Goal: Transaction & Acquisition: Purchase product/service

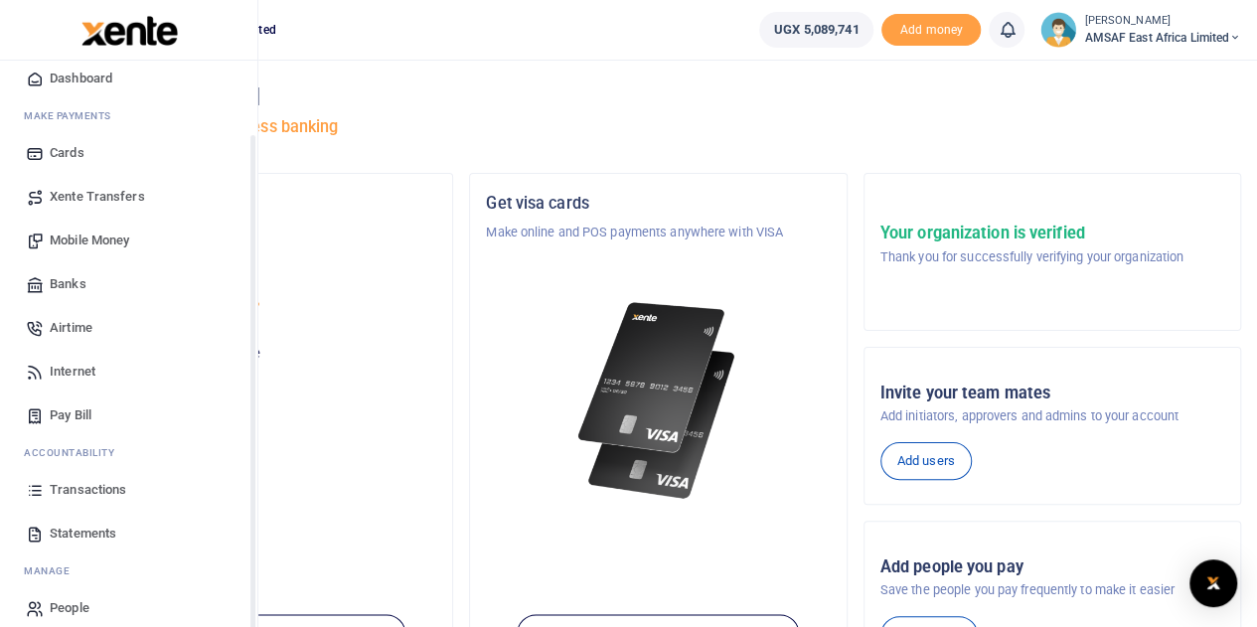
scroll to position [81, 0]
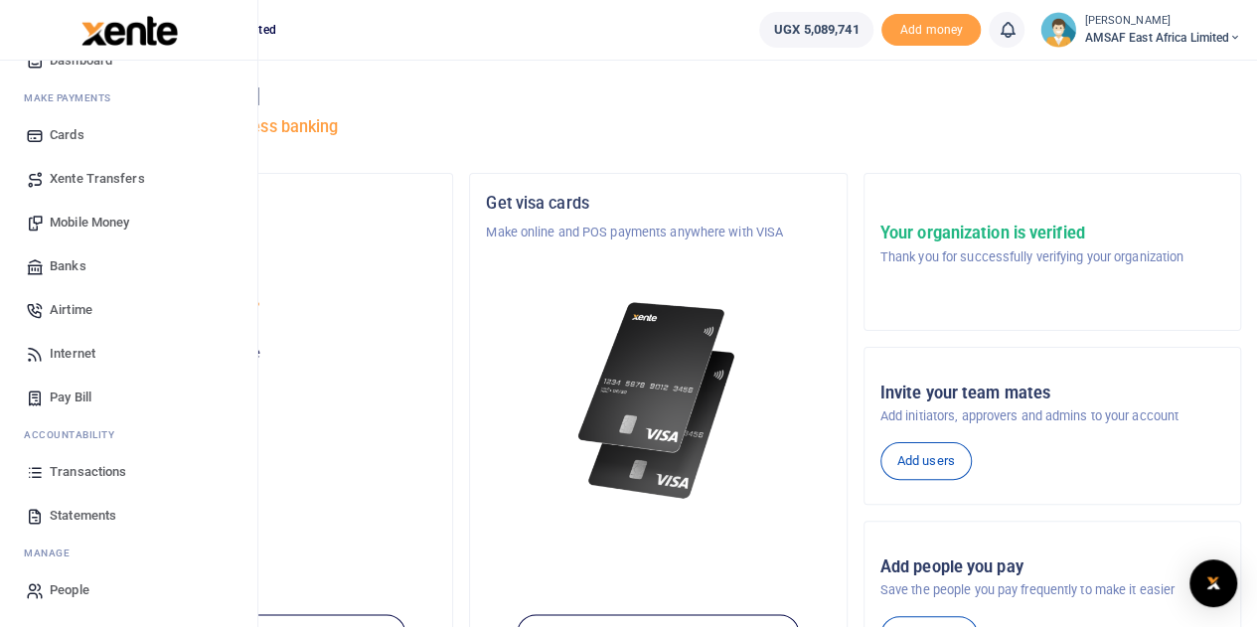
click at [110, 471] on span "Transactions" at bounding box center [88, 472] width 77 height 20
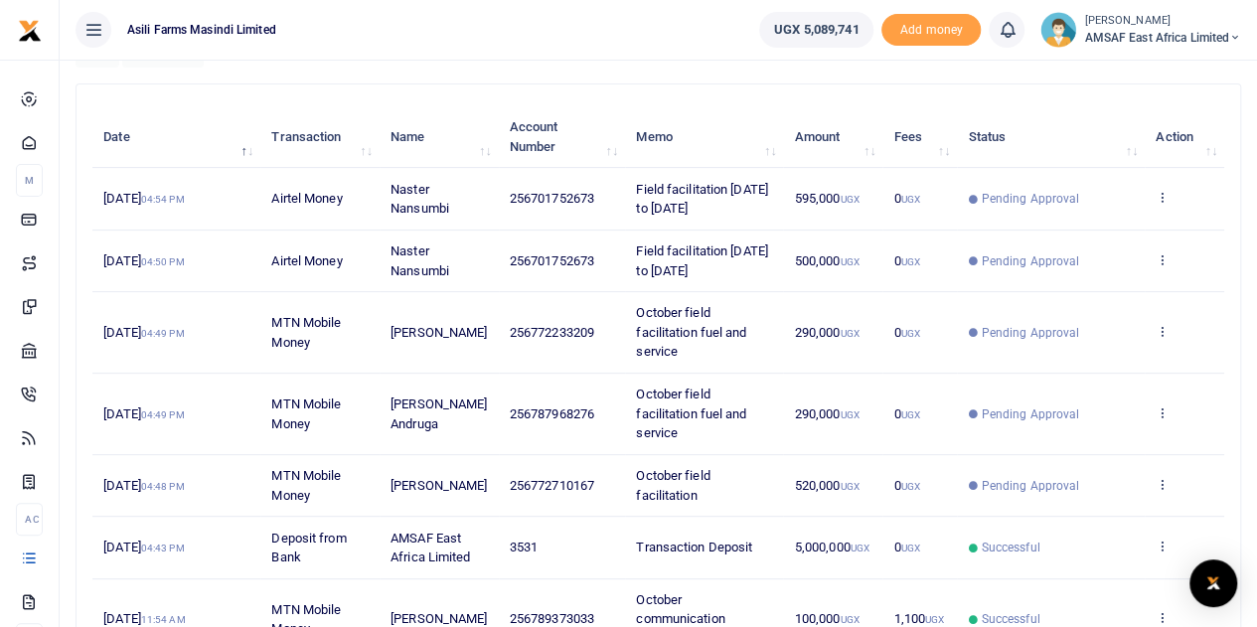
scroll to position [199, 0]
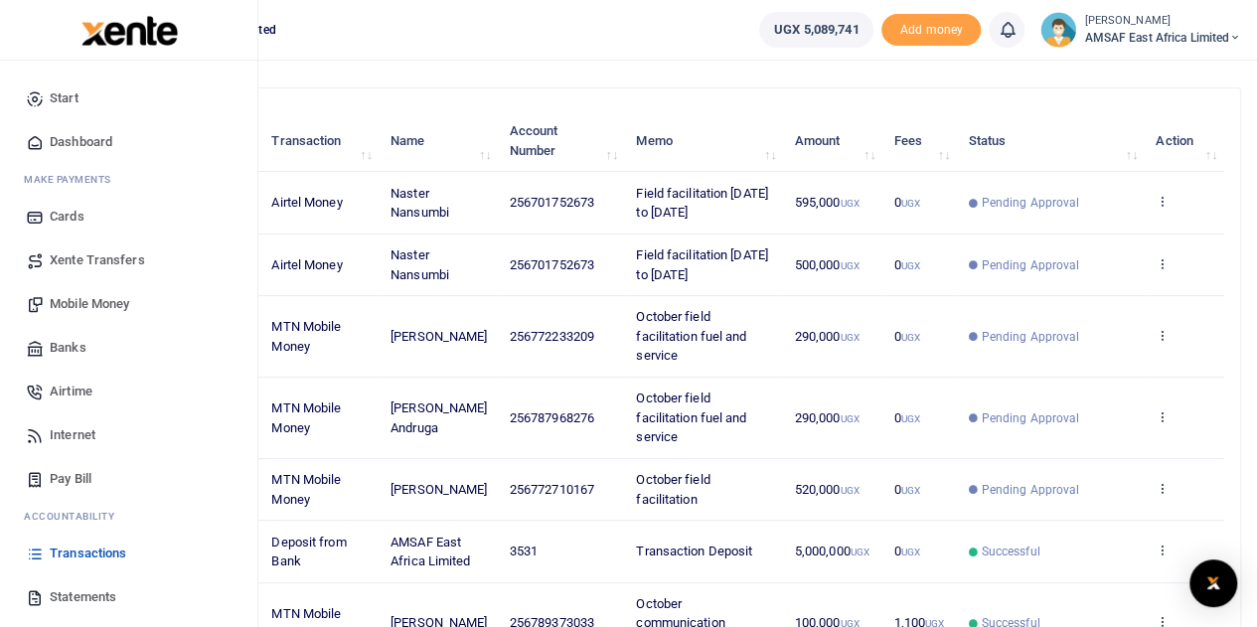
click at [68, 96] on span "Start" at bounding box center [64, 98] width 29 height 20
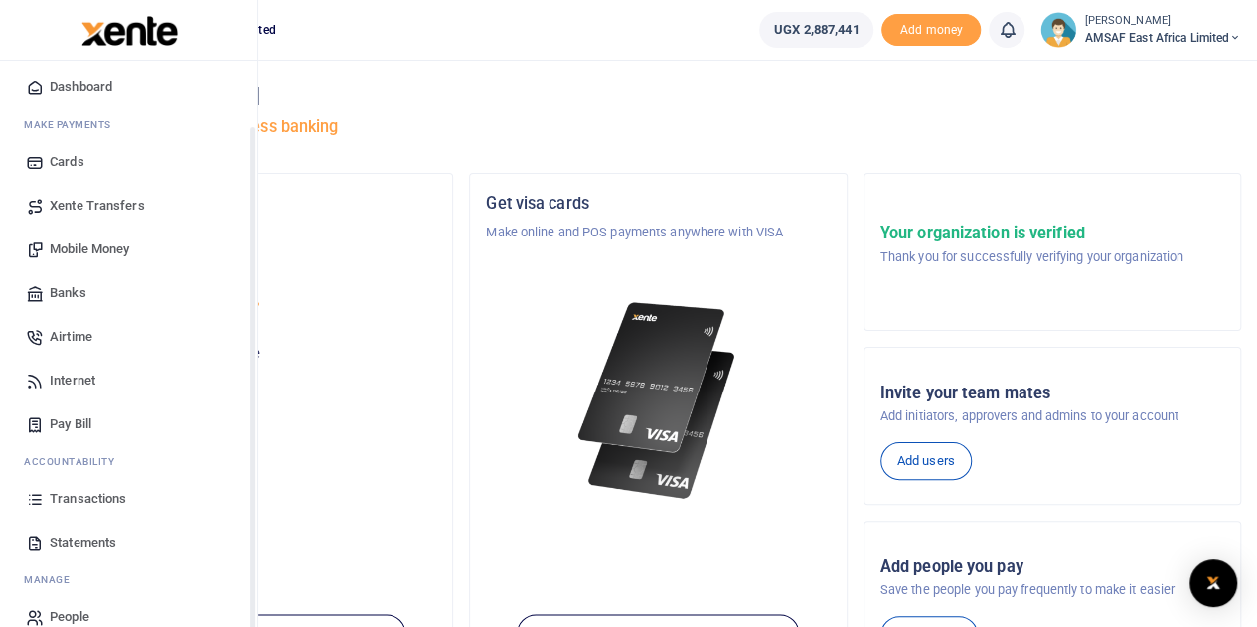
scroll to position [81, 0]
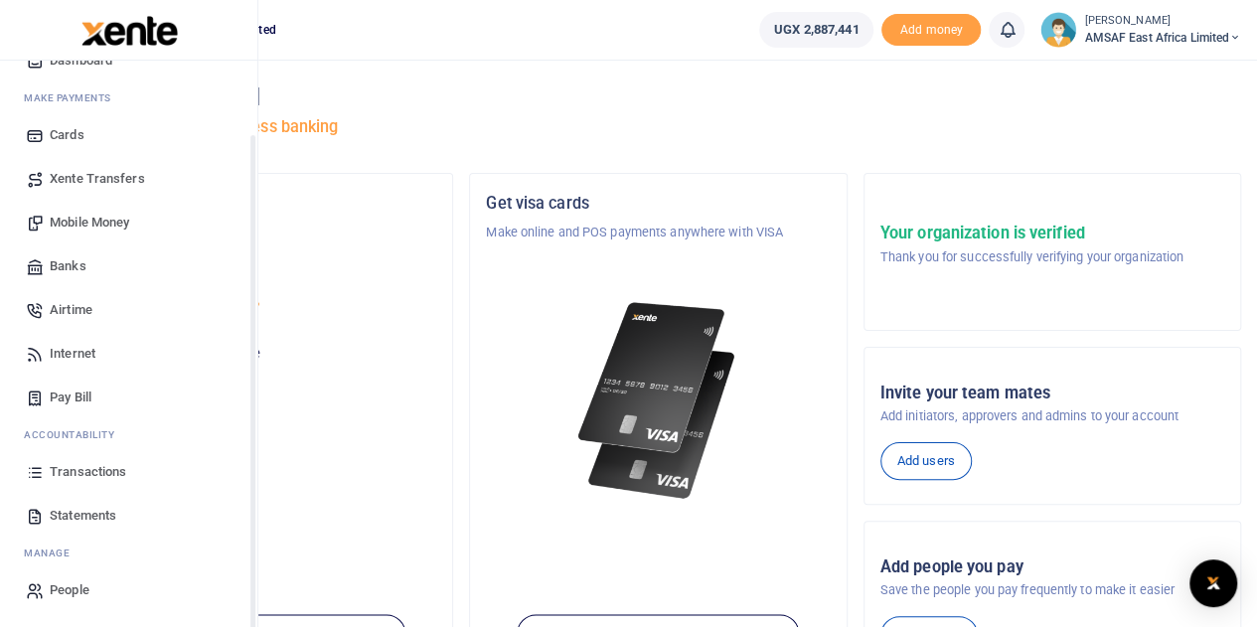
click at [118, 465] on span "Transactions" at bounding box center [88, 472] width 77 height 20
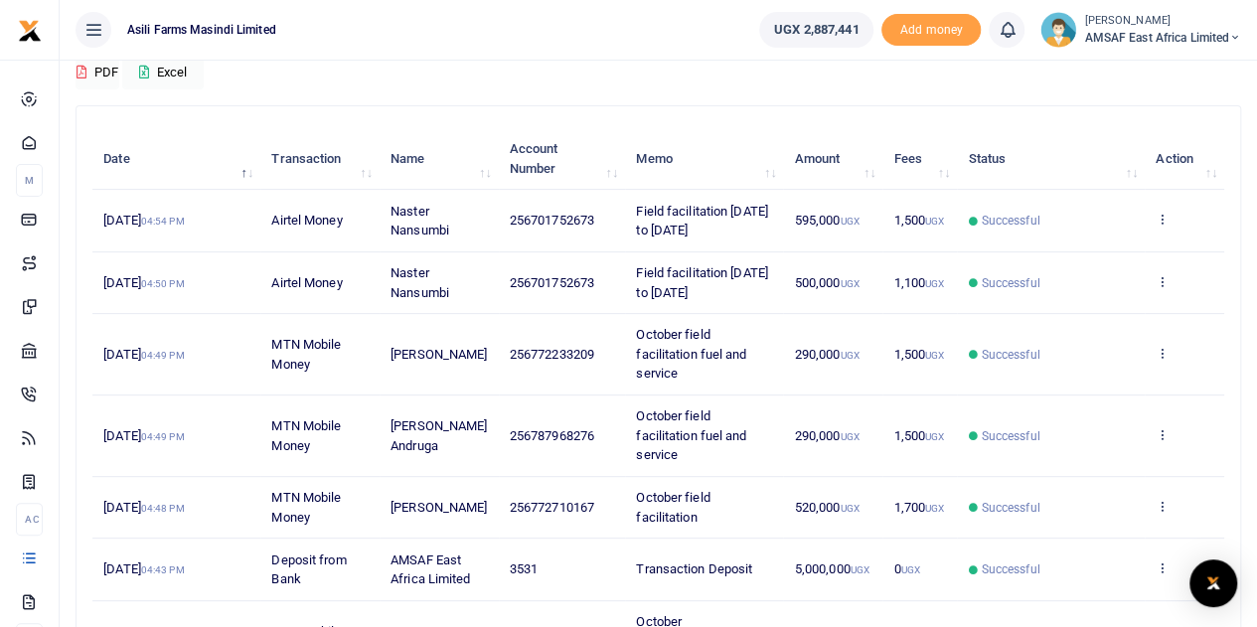
scroll to position [199, 0]
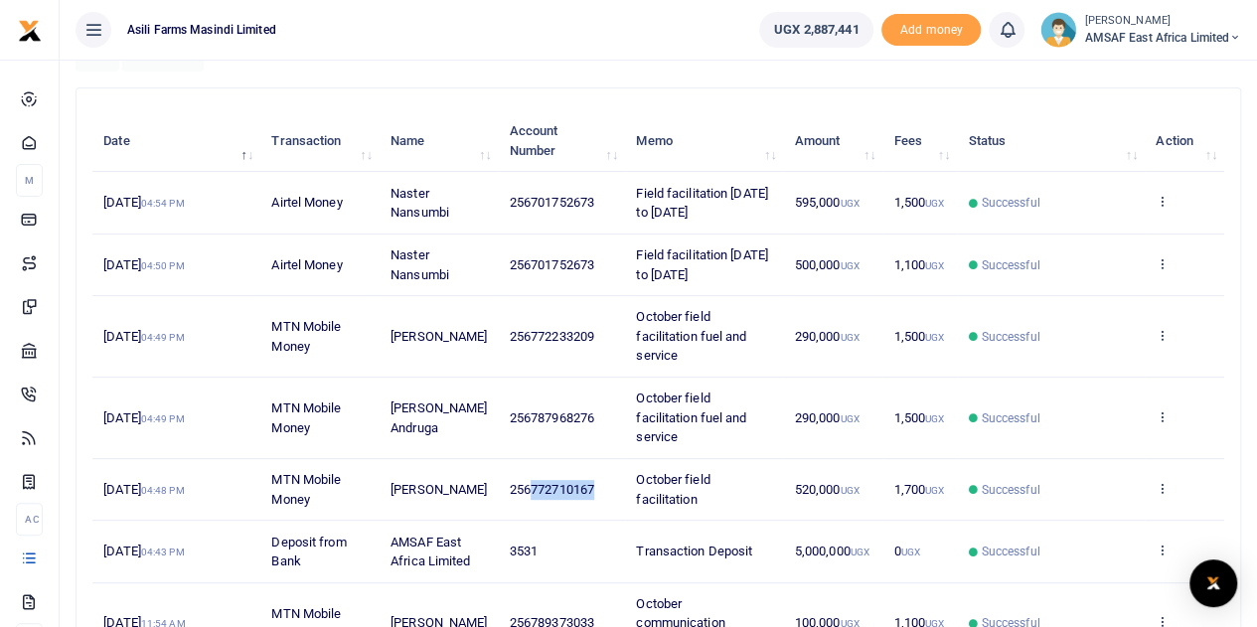
copy span "772710167"
drag, startPoint x: 531, startPoint y: 487, endPoint x: 593, endPoint y: 486, distance: 62.6
click at [593, 486] on span "256772710167" at bounding box center [552, 489] width 84 height 15
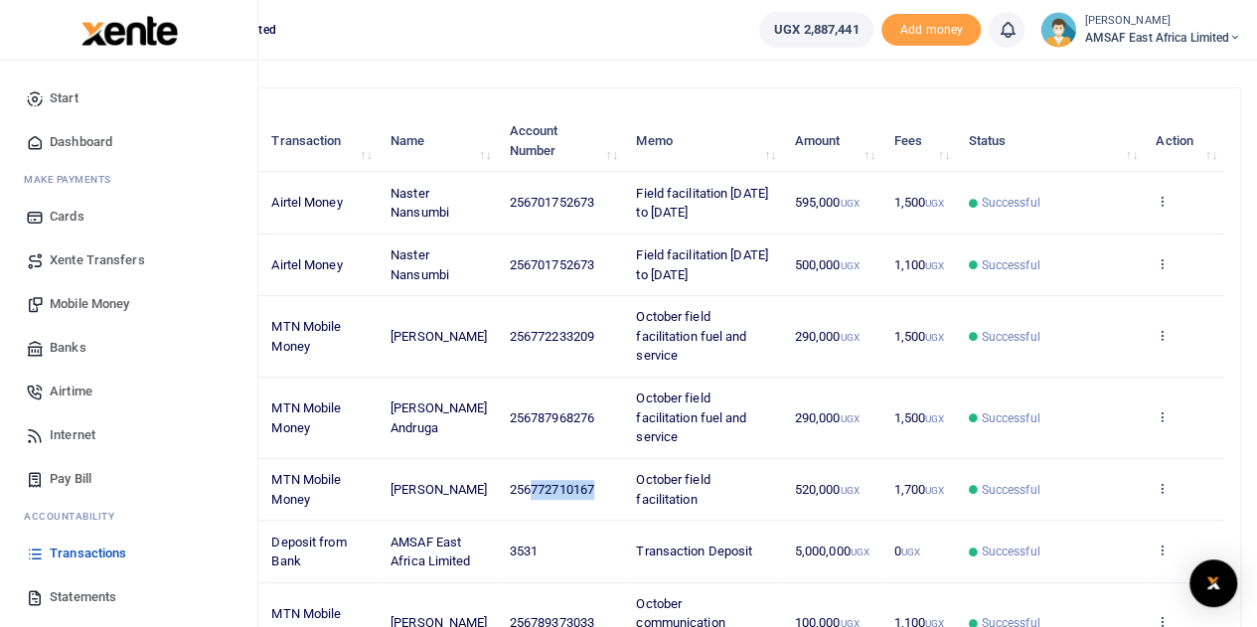
click at [86, 303] on span "Mobile Money" at bounding box center [89, 304] width 79 height 20
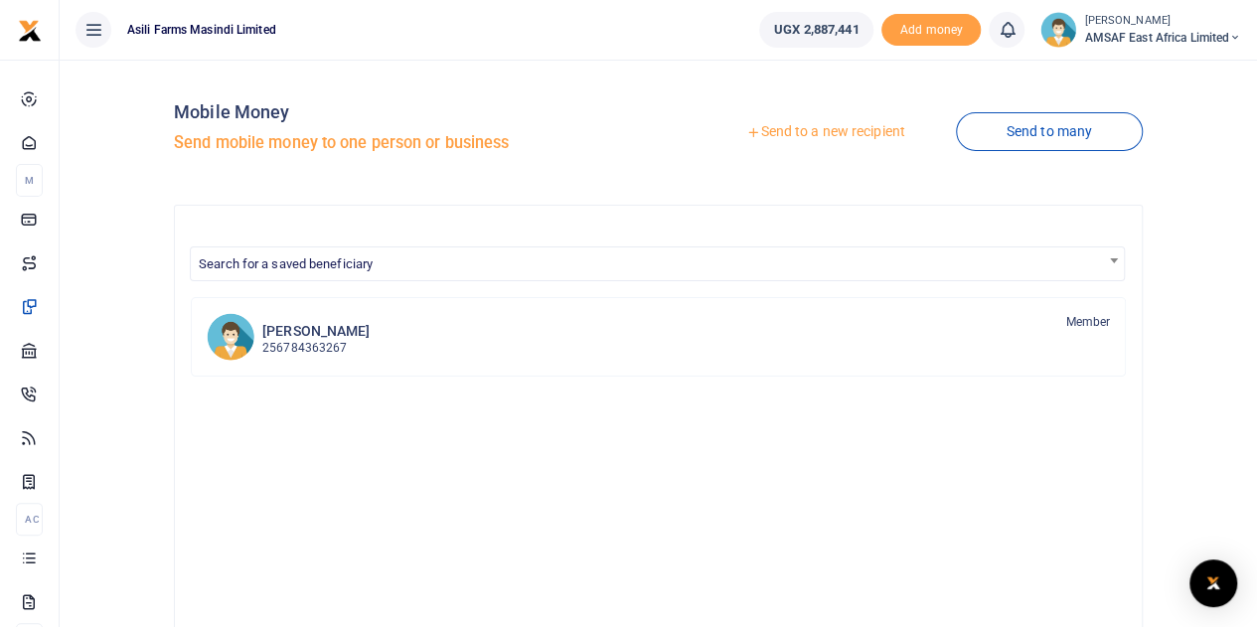
click at [771, 134] on link "Send to a new recipient" at bounding box center [824, 132] width 259 height 36
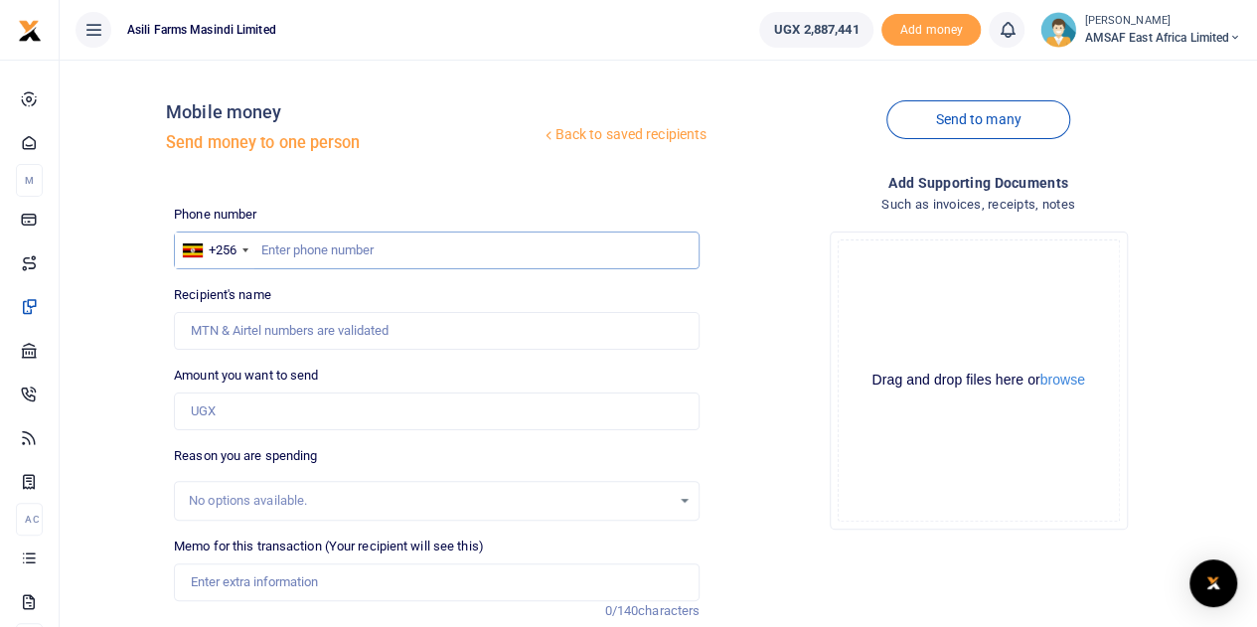
click at [368, 241] on input "text" at bounding box center [437, 250] width 526 height 38
click at [368, 245] on input "text" at bounding box center [437, 250] width 526 height 38
paste input "772710167"
type input "772710167"
type input "Baingana Walter"
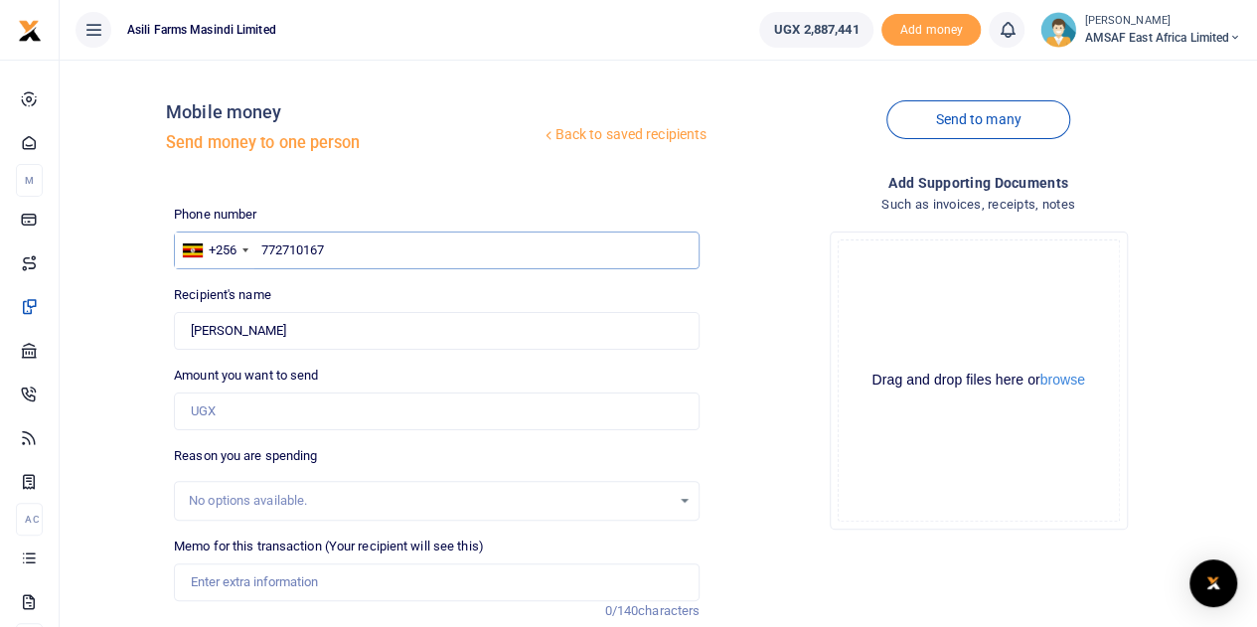
type input "772710167"
click at [253, 414] on input "Amount you want to send" at bounding box center [437, 411] width 526 height 38
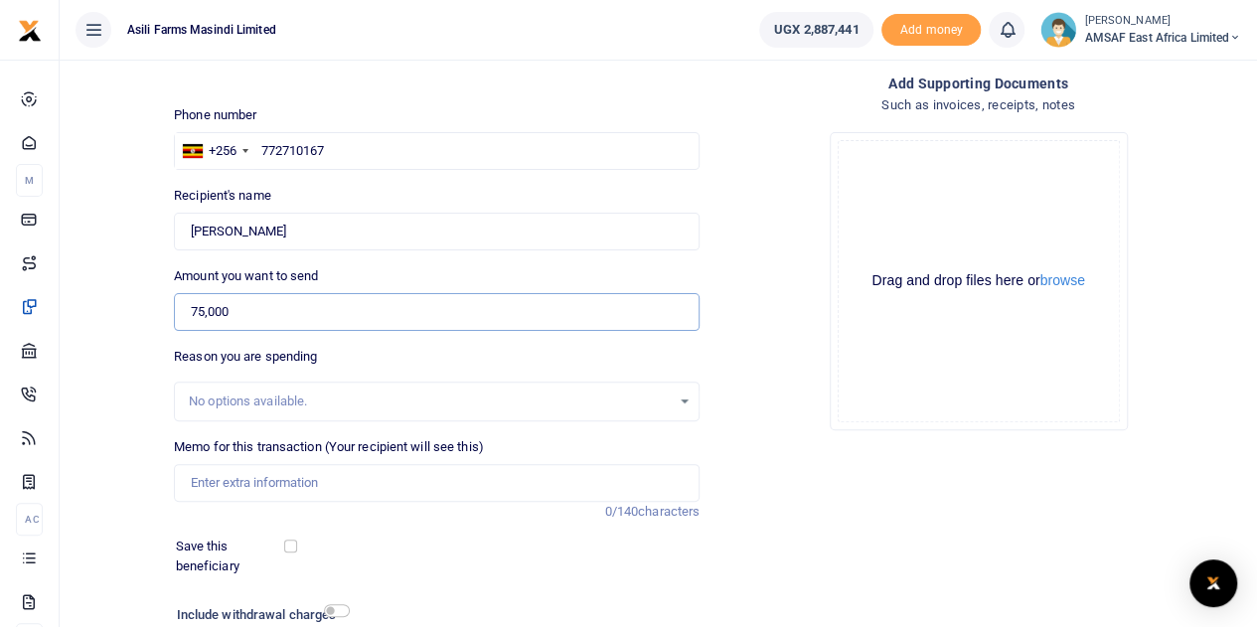
type input "75,000"
click at [275, 485] on input "Memo for this transaction (Your recipient will see this)" at bounding box center [437, 483] width 526 height 38
type input "purchase of a MiFi device"
click at [773, 464] on div "Add supporting Documents Such as invoices, receipts, notes Drop your files here…" at bounding box center [977, 393] width 541 height 641
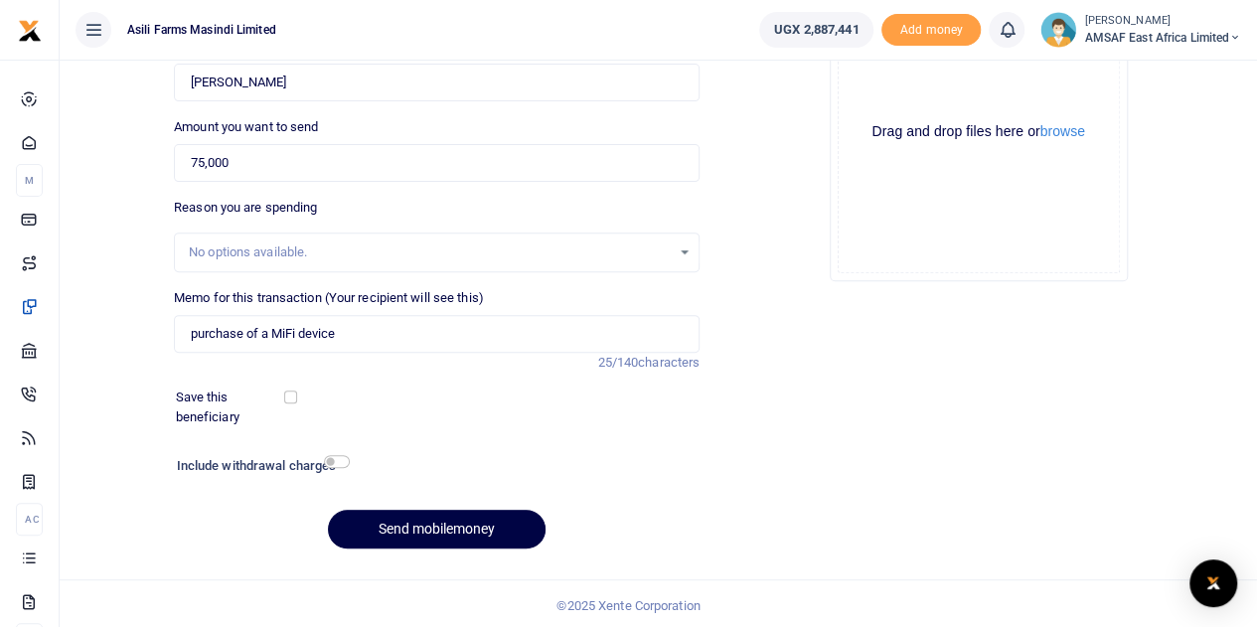
scroll to position [250, 0]
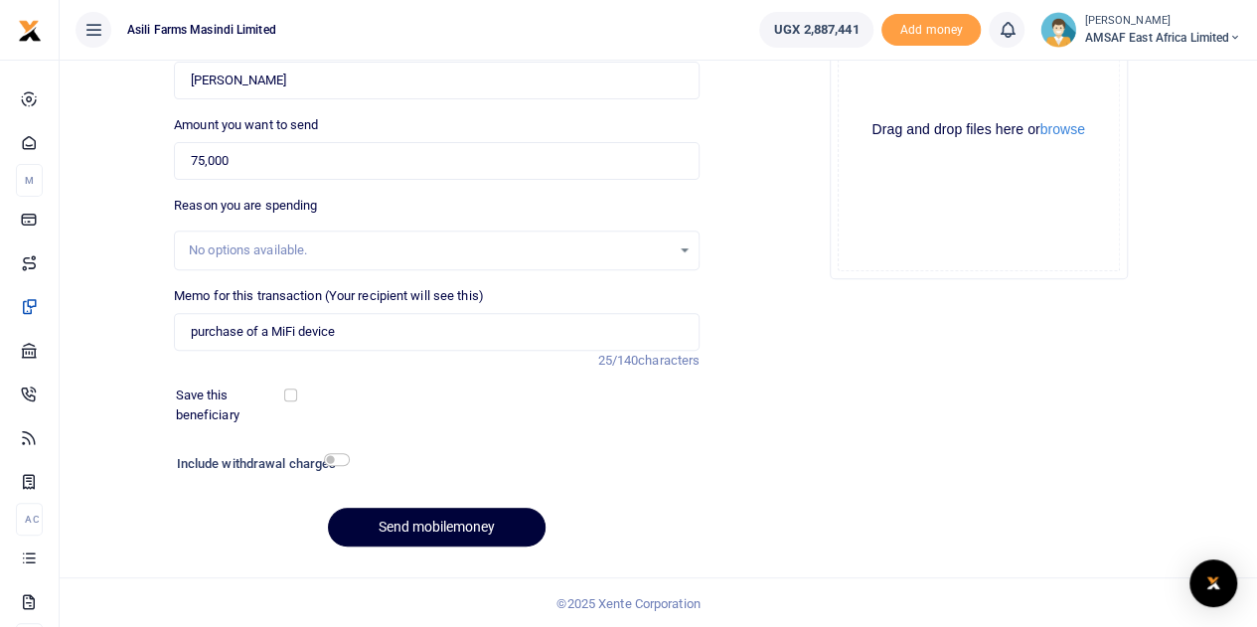
click at [463, 518] on button "Send mobilemoney" at bounding box center [437, 527] width 218 height 39
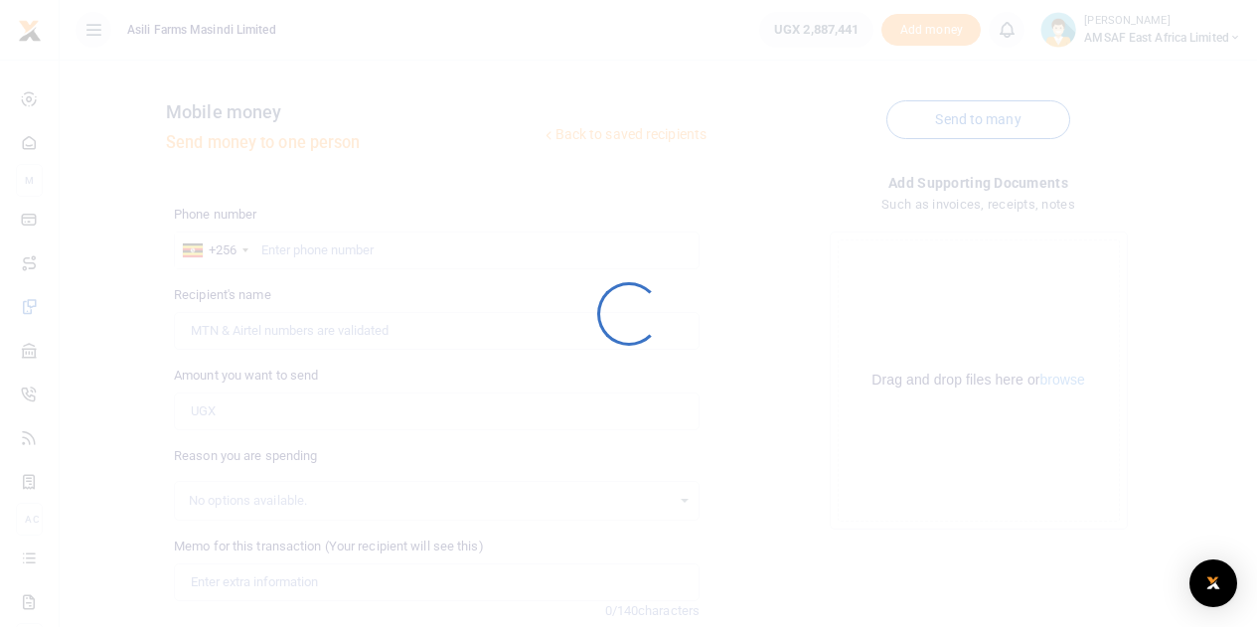
scroll to position [250, 0]
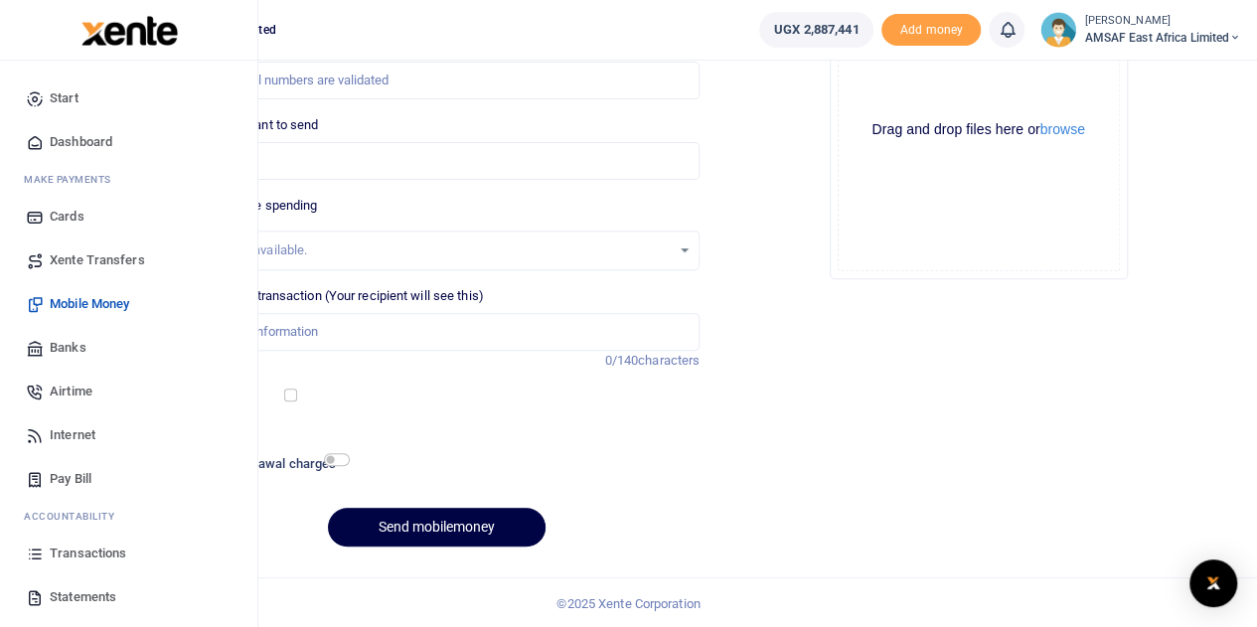
click at [62, 552] on span "Transactions" at bounding box center [88, 553] width 77 height 20
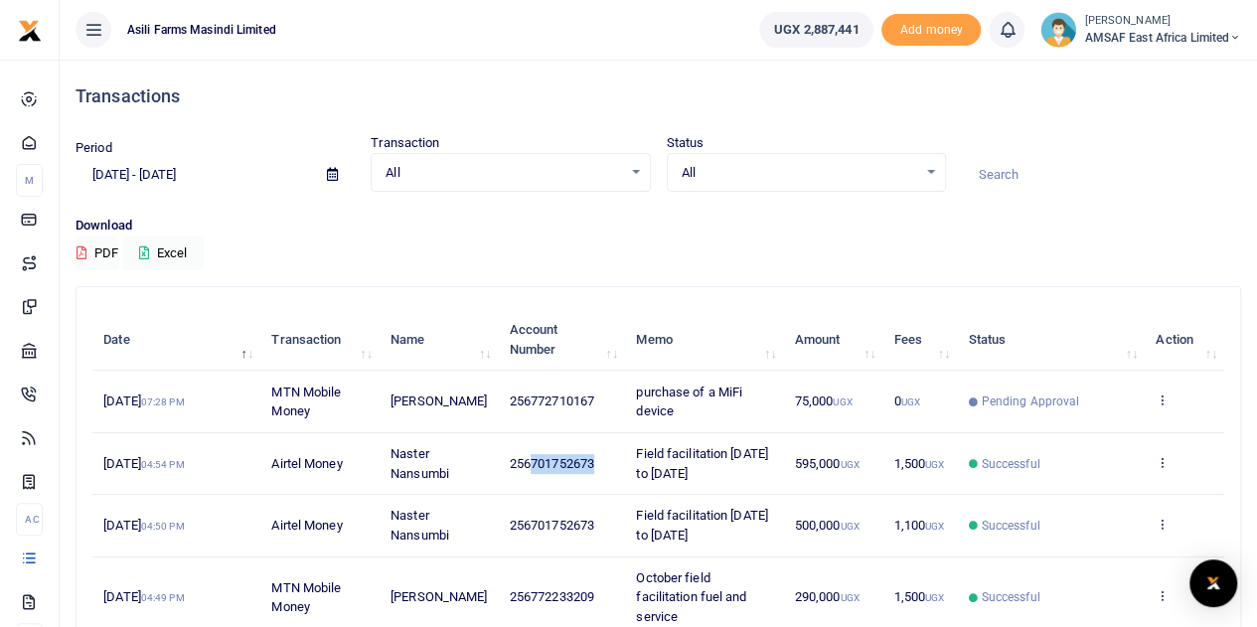
copy span "701752673"
drag, startPoint x: 531, startPoint y: 465, endPoint x: 596, endPoint y: 459, distance: 65.8
click at [596, 459] on td "256701752673" at bounding box center [562, 464] width 127 height 62
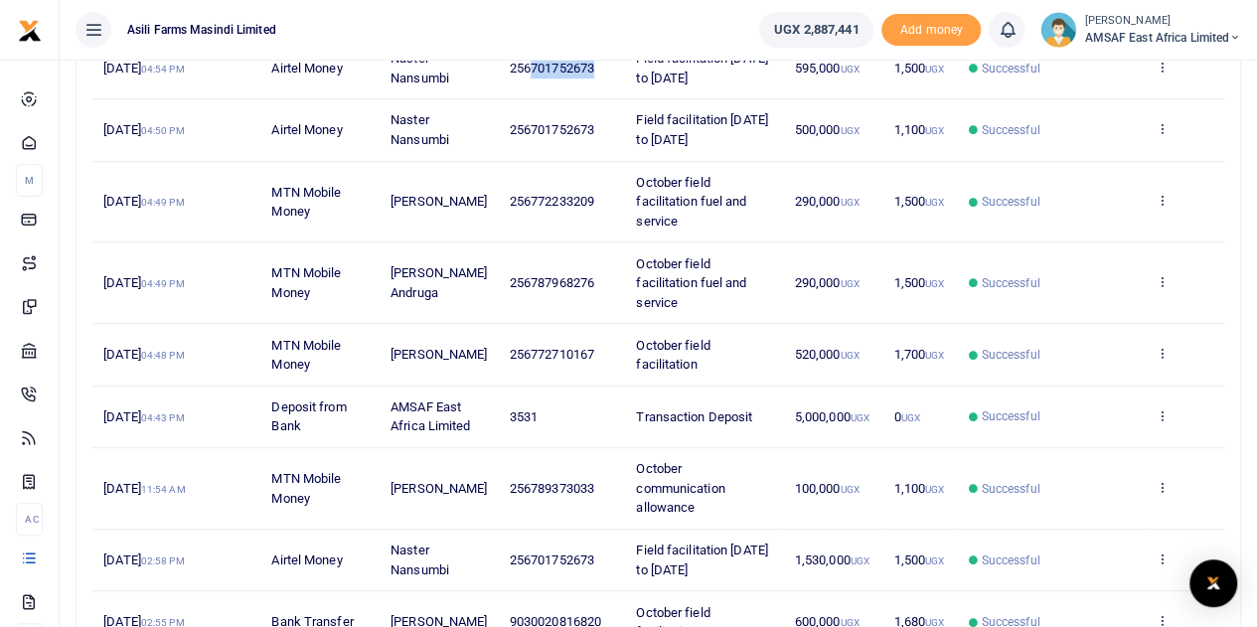
scroll to position [254, 0]
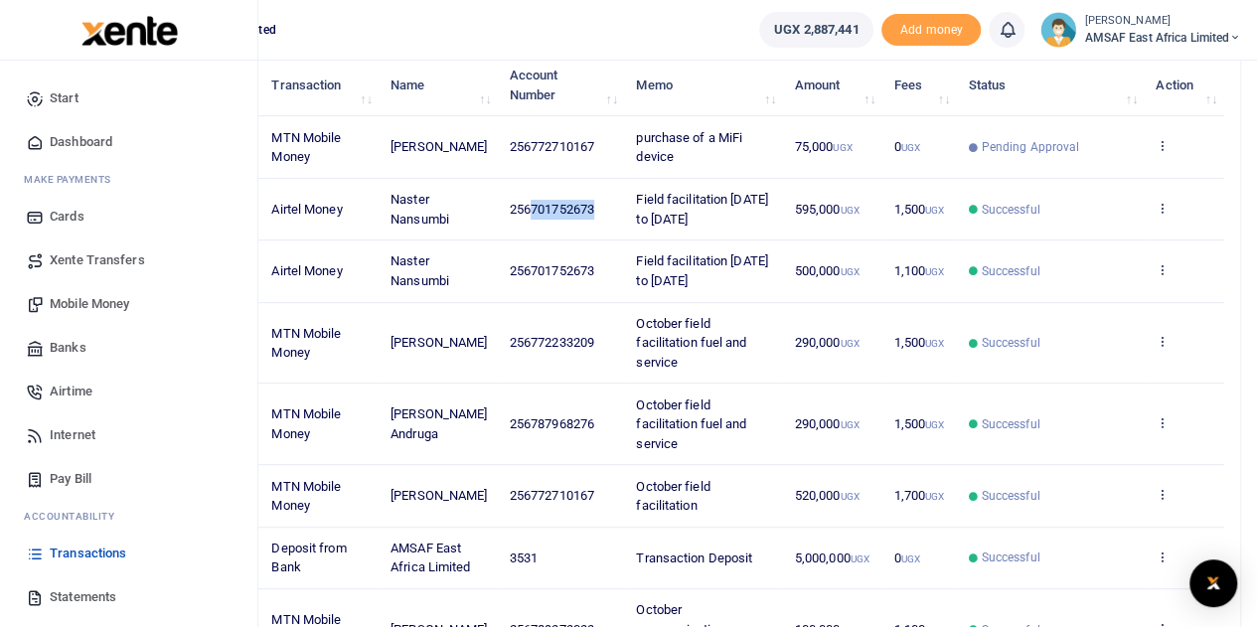
click at [68, 306] on span "Mobile Money" at bounding box center [89, 304] width 79 height 20
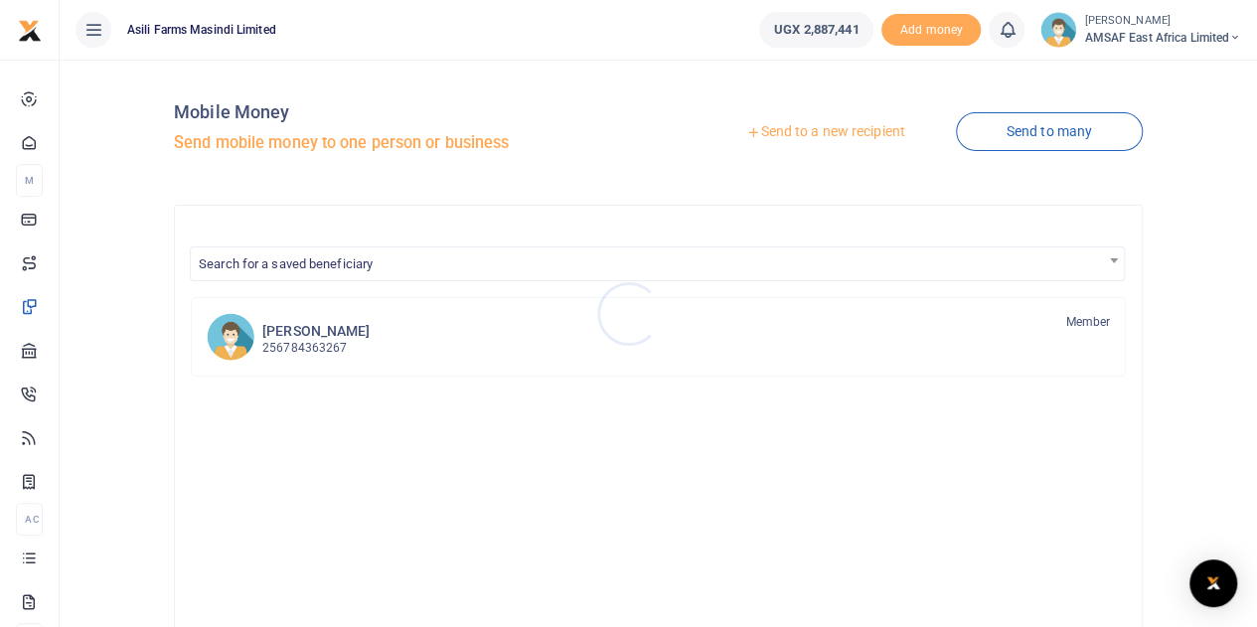
click at [768, 134] on div at bounding box center [628, 313] width 1257 height 627
click at [768, 134] on link "Send to a new recipient" at bounding box center [824, 132] width 259 height 36
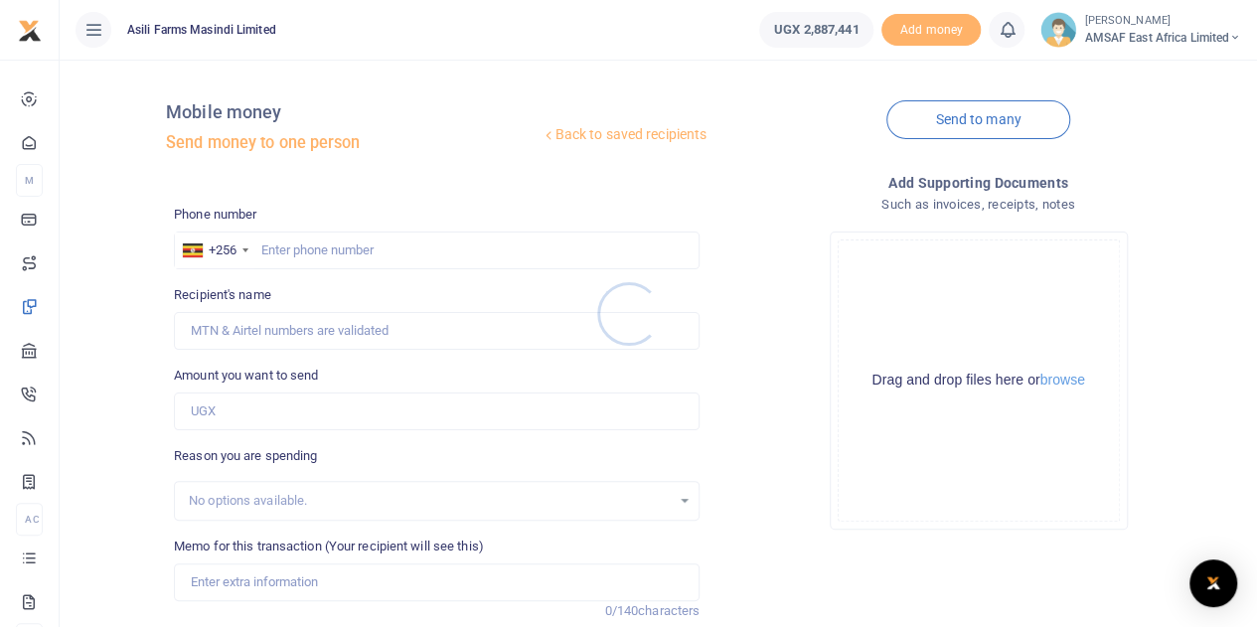
click at [327, 243] on div at bounding box center [628, 313] width 1257 height 627
click at [329, 248] on div at bounding box center [628, 313] width 1257 height 627
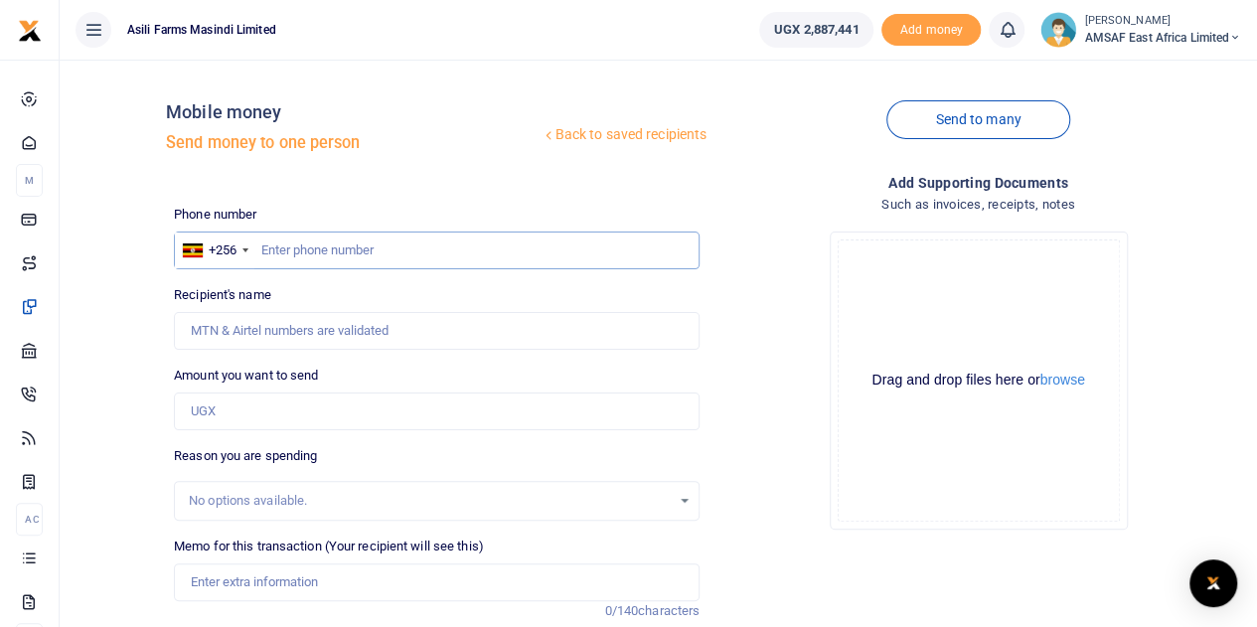
click at [328, 251] on input "text" at bounding box center [437, 250] width 526 height 38
paste input "701752673"
type input "701752673"
click at [256, 408] on input "Amount you want to send" at bounding box center [437, 411] width 526 height 38
type input "22,000"
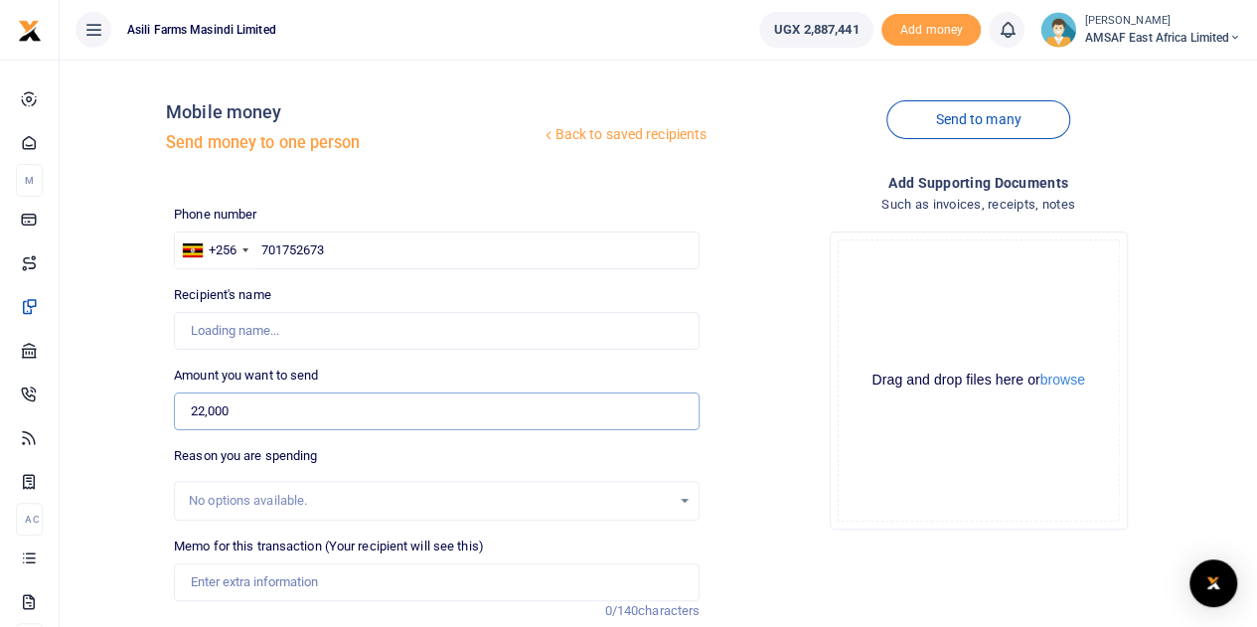
type input "Naster Nansumbi"
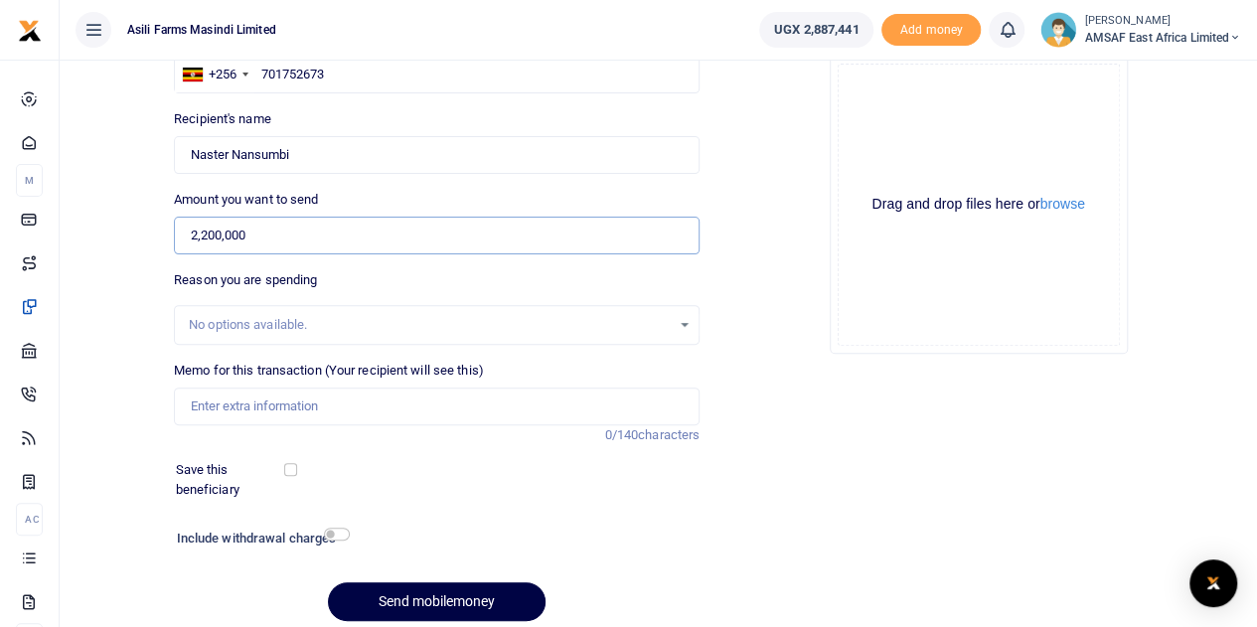
scroll to position [199, 0]
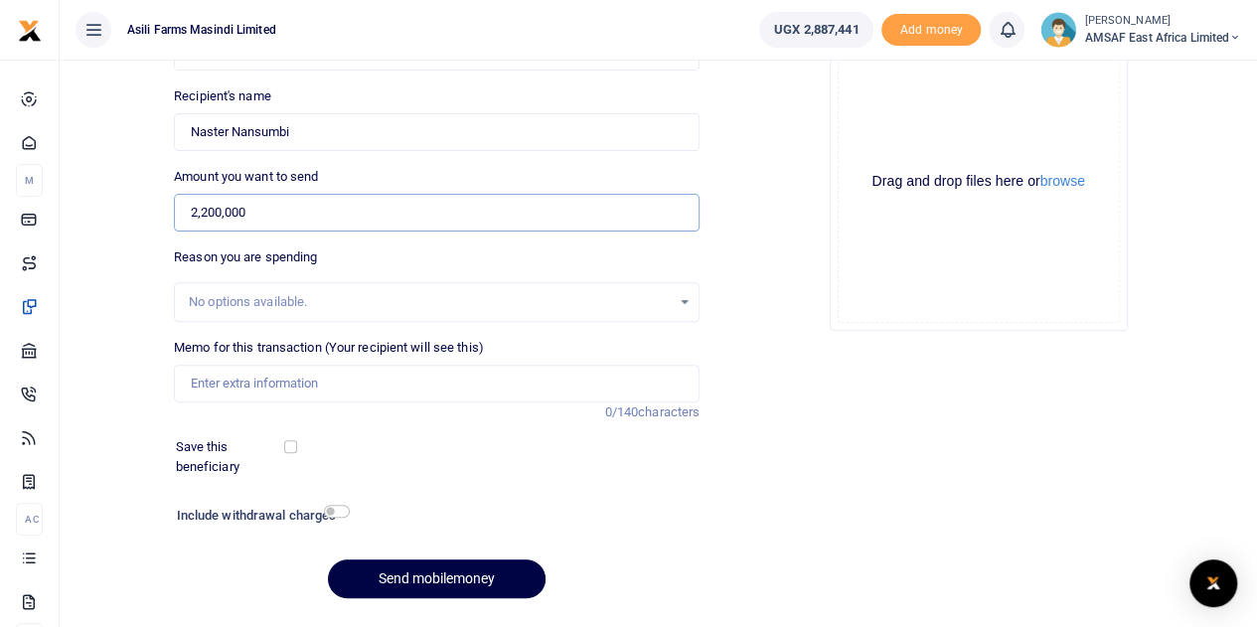
type input "2,200,000"
click at [372, 382] on input "Memo for this transaction (Your recipient will see this)" at bounding box center [437, 384] width 526 height 38
type input "Car allowance October"
click at [442, 575] on button "Send mobilemoney" at bounding box center [437, 578] width 218 height 39
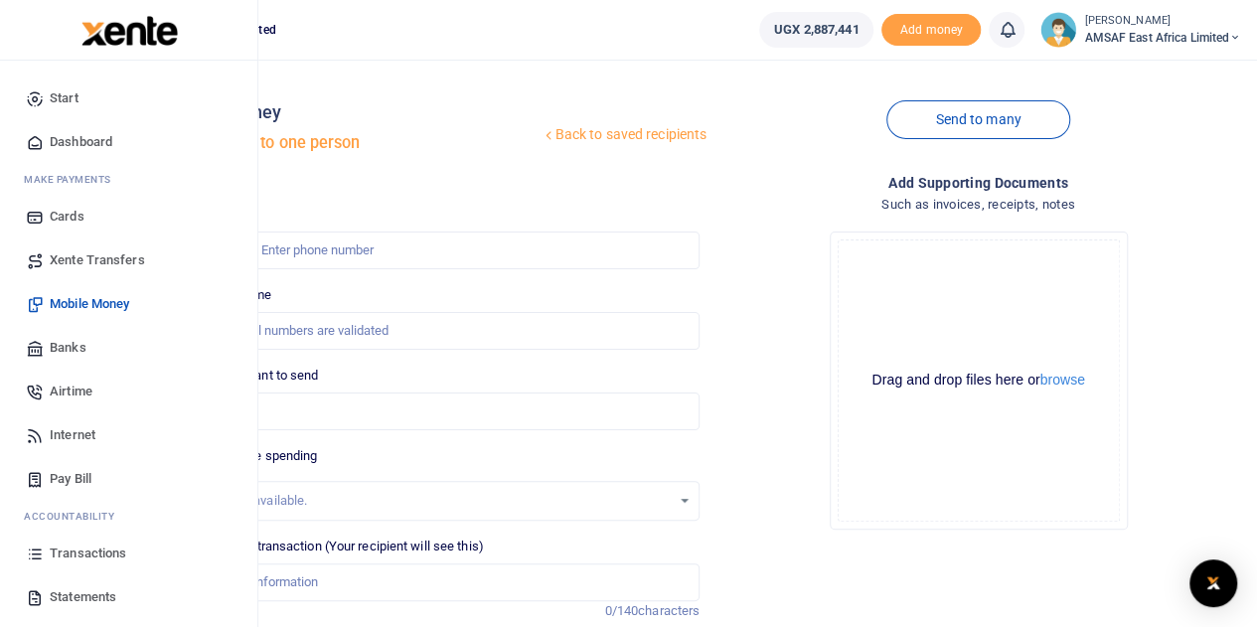
click at [78, 550] on span "Transactions" at bounding box center [88, 553] width 77 height 20
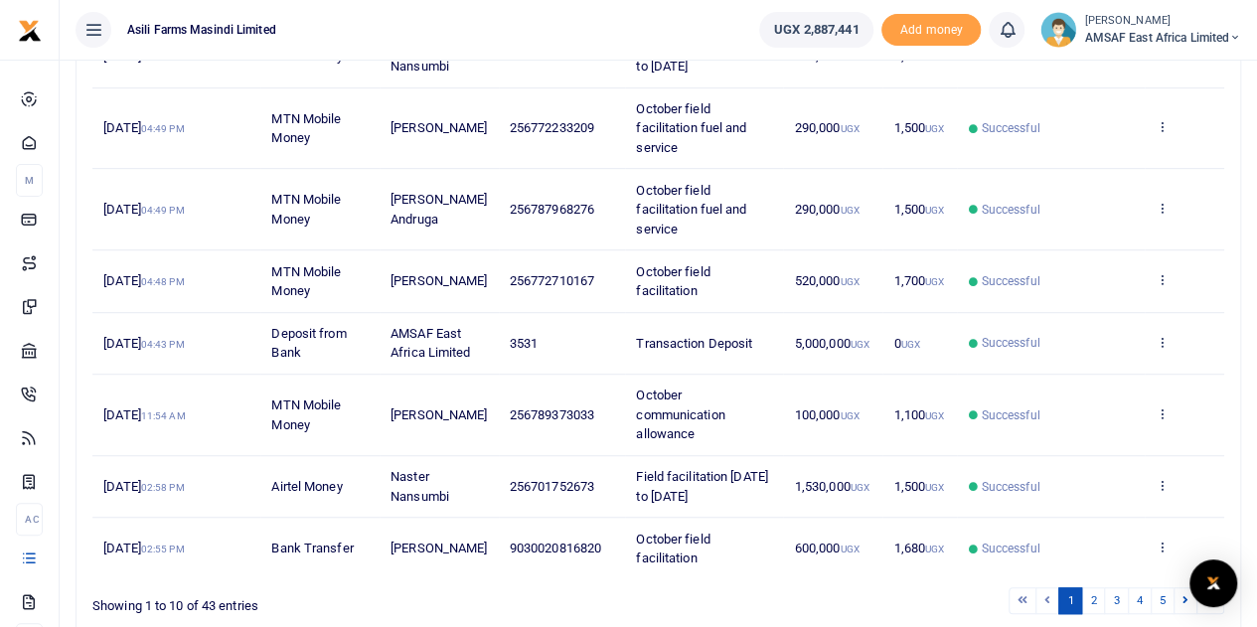
scroll to position [497, 0]
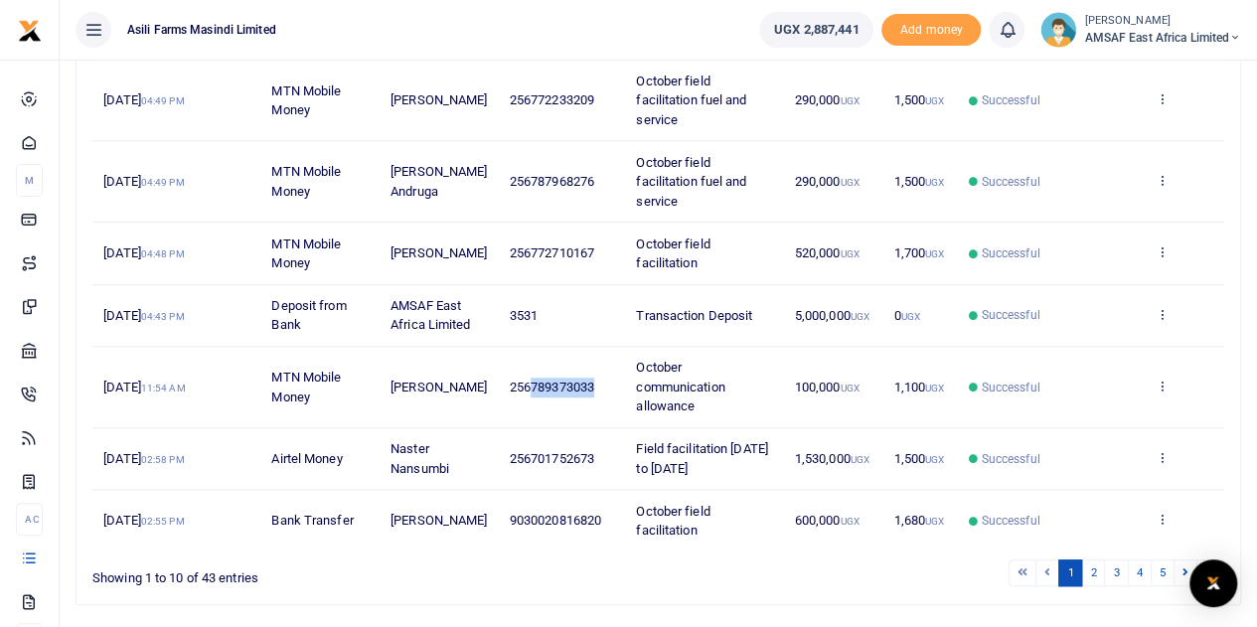
copy span "789373033"
drag, startPoint x: 531, startPoint y: 384, endPoint x: 595, endPoint y: 381, distance: 64.6
click at [594, 381] on span "256789373033" at bounding box center [552, 387] width 84 height 15
copy span "789373033"
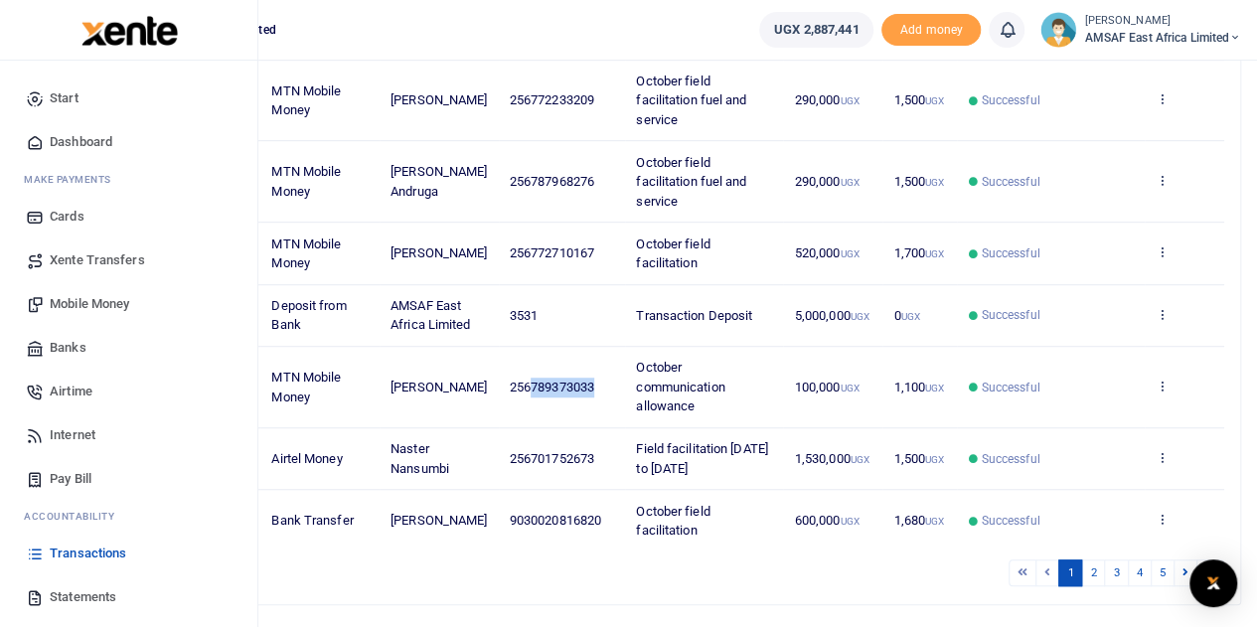
click at [91, 303] on span "Mobile Money" at bounding box center [89, 304] width 79 height 20
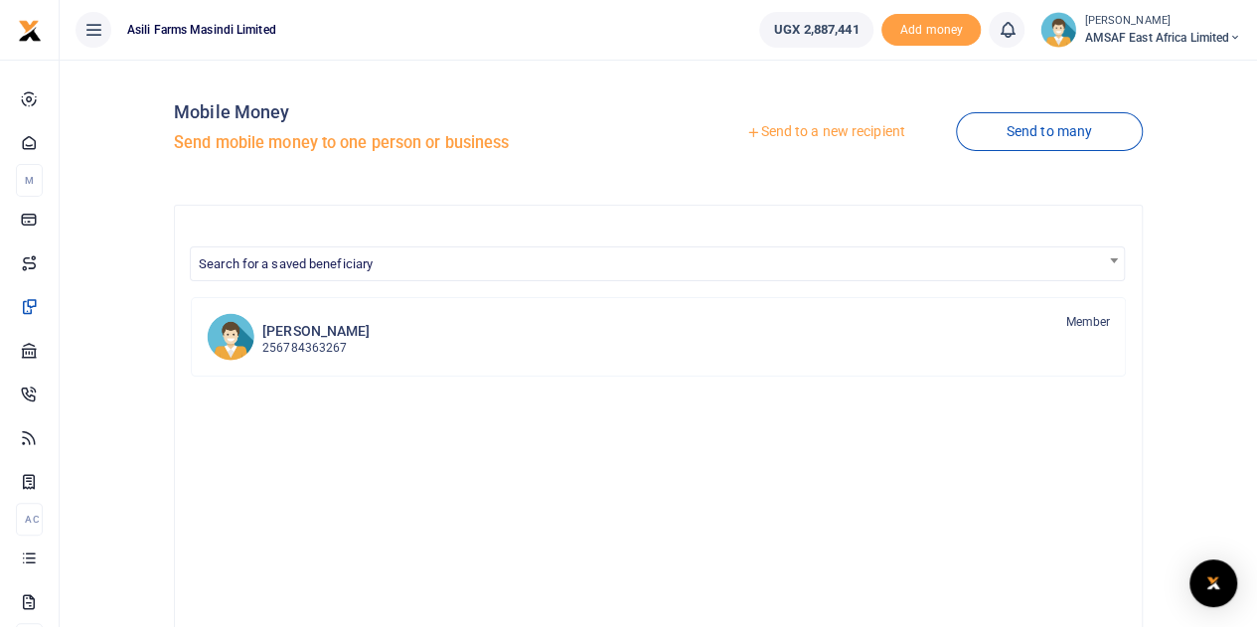
click at [823, 135] on link "Send to a new recipient" at bounding box center [824, 132] width 259 height 36
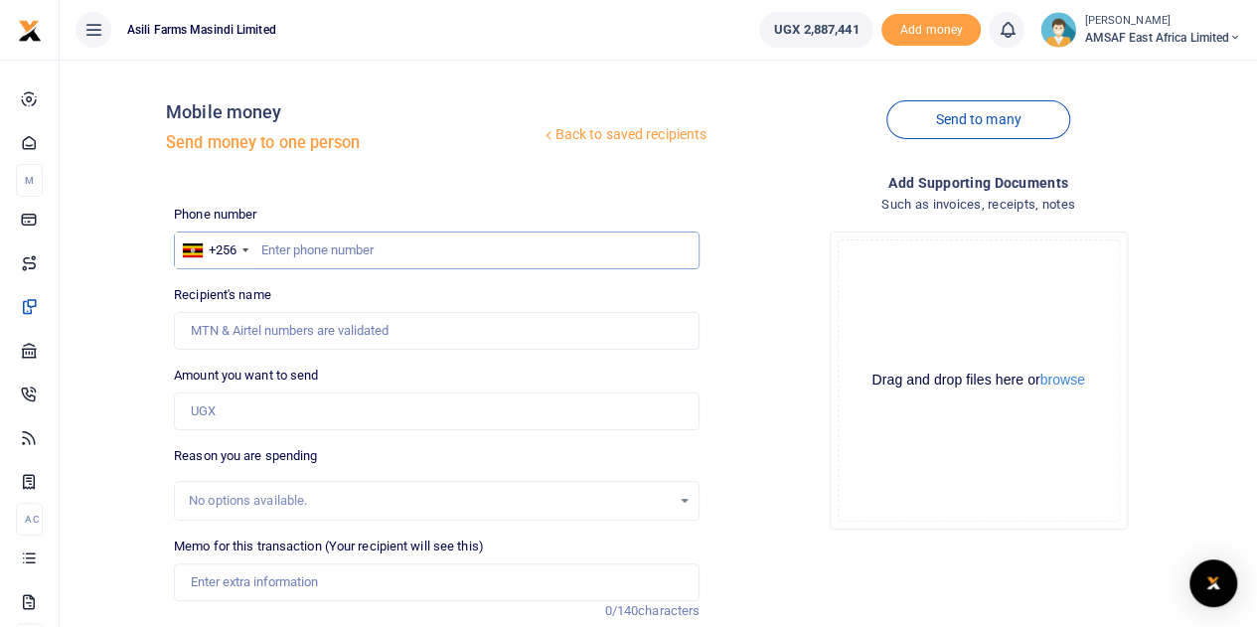
click at [352, 252] on input "text" at bounding box center [437, 250] width 526 height 38
paste input "789373033"
type input "789373033"
type input "[PERSON_NAME]"
type input "789373033"
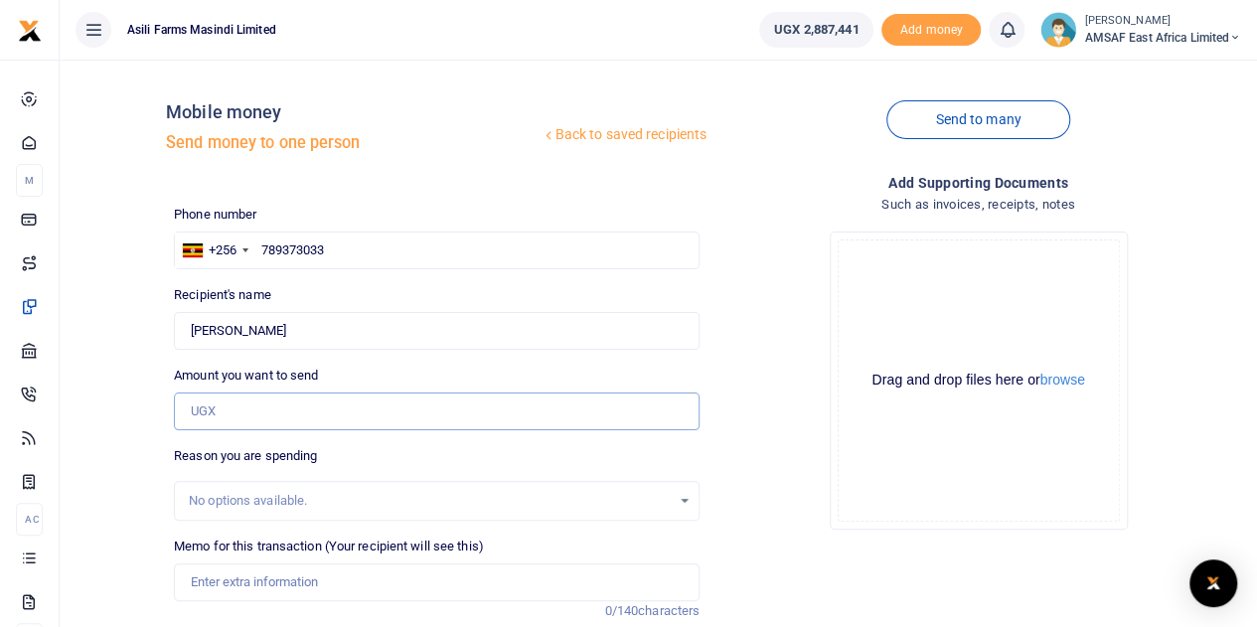
click at [233, 404] on input "Amount you want to send" at bounding box center [437, 411] width 526 height 38
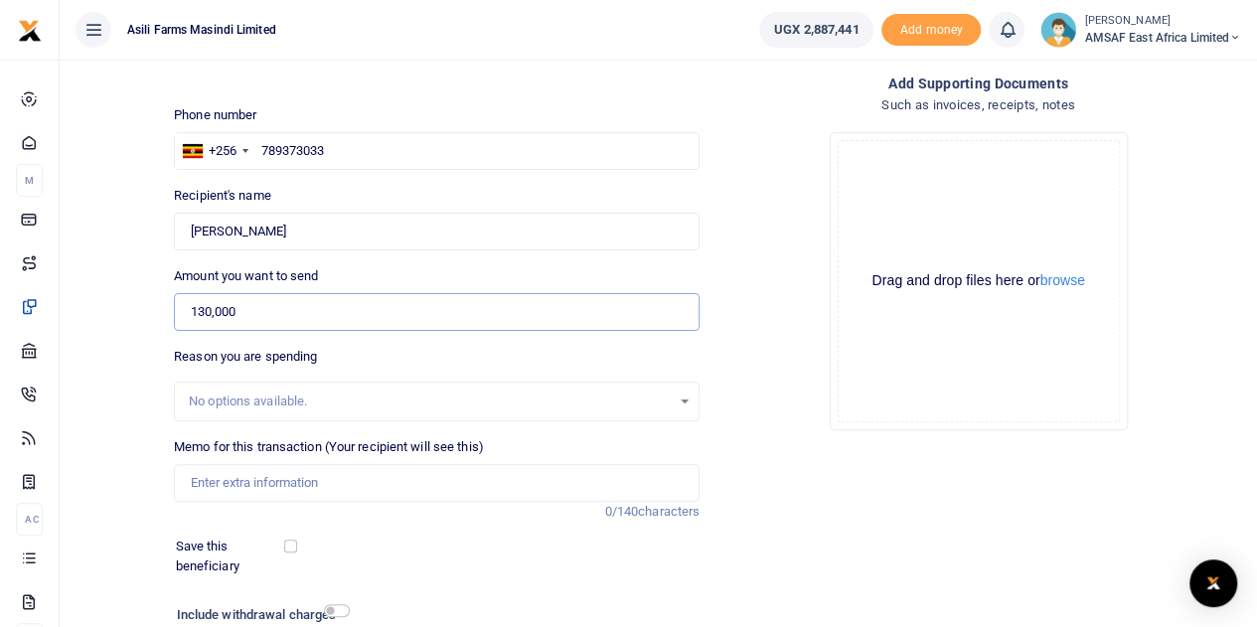
type input "130,000"
click at [310, 482] on input "Memo for this transaction (Your recipient will see this)" at bounding box center [437, 483] width 526 height 38
type input "October lunch allowance"
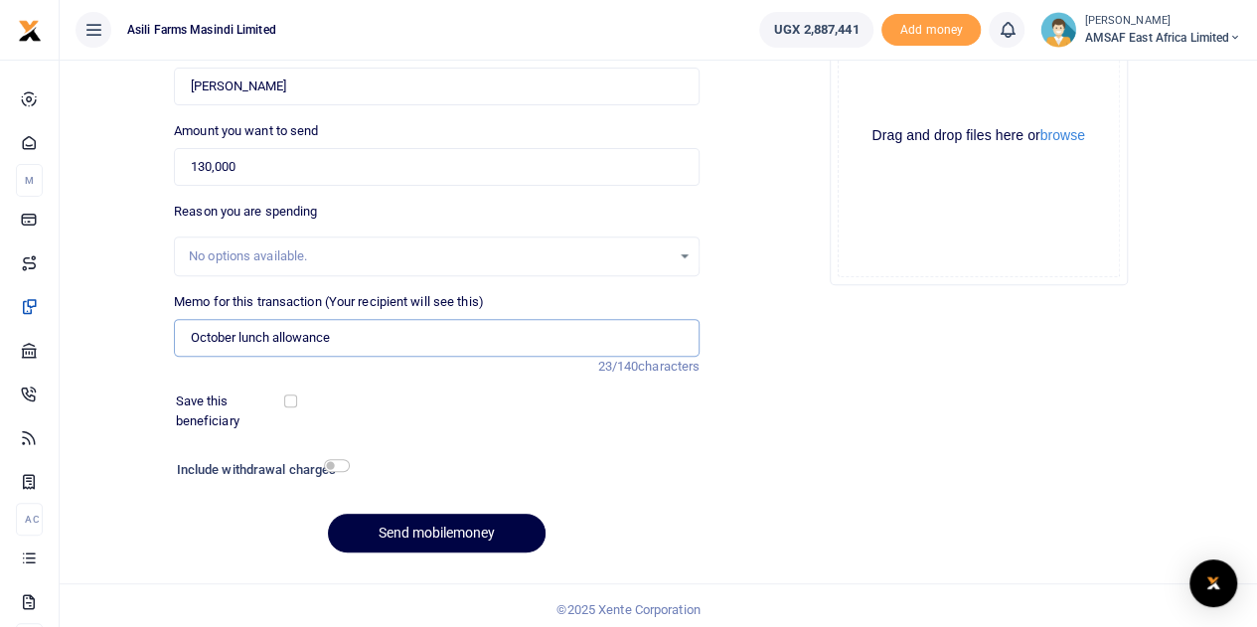
scroll to position [250, 0]
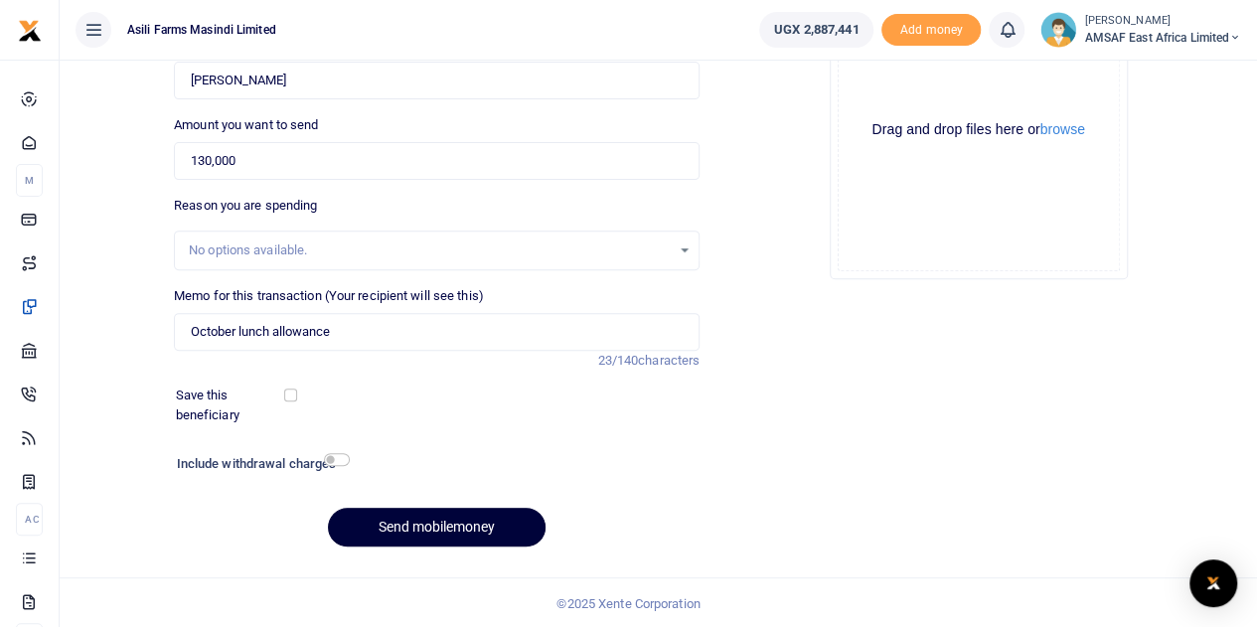
click at [407, 519] on button "Send mobilemoney" at bounding box center [437, 527] width 218 height 39
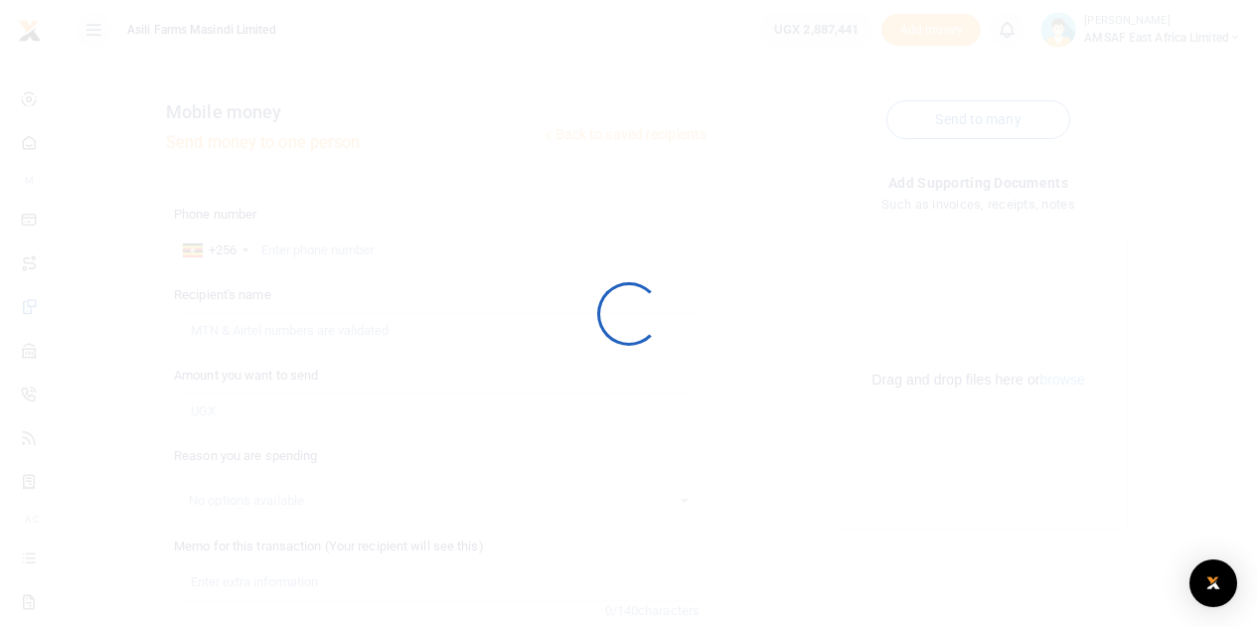
scroll to position [250, 0]
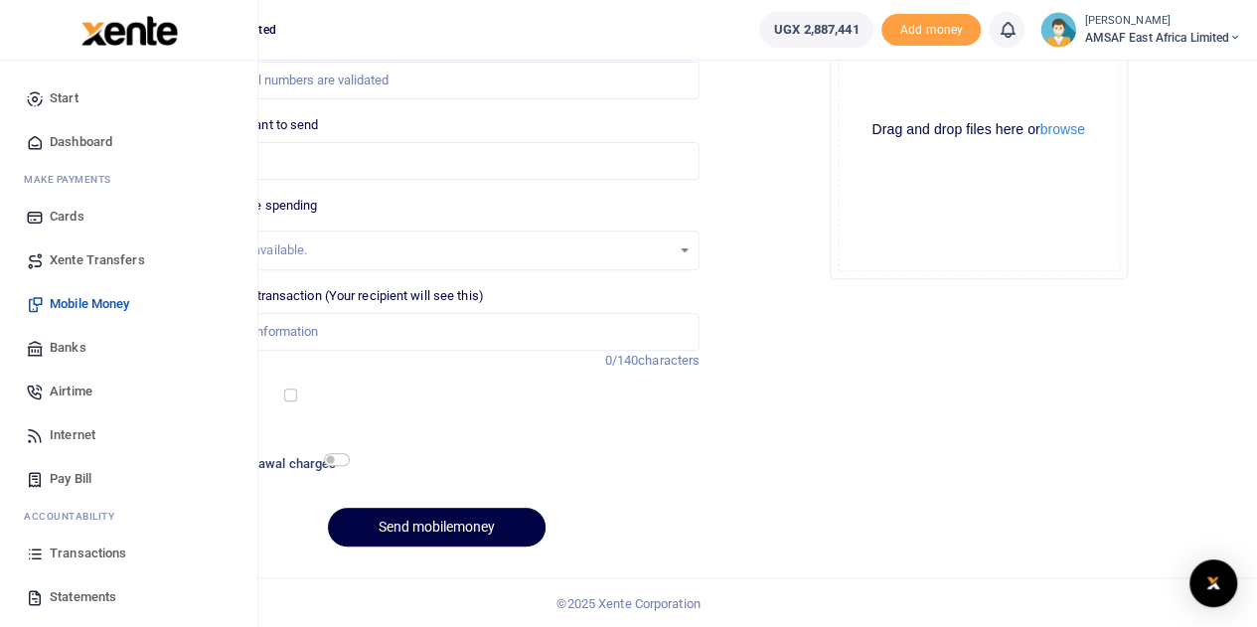
click at [76, 101] on span "Start" at bounding box center [64, 98] width 29 height 20
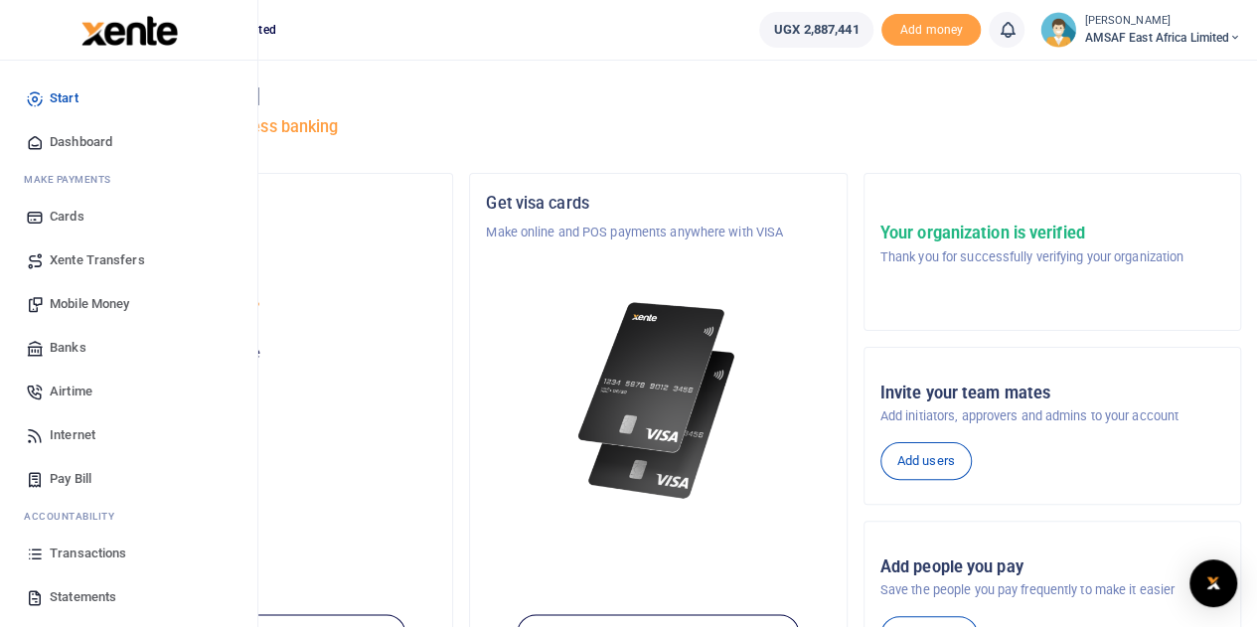
click at [113, 549] on span "Transactions" at bounding box center [88, 553] width 77 height 20
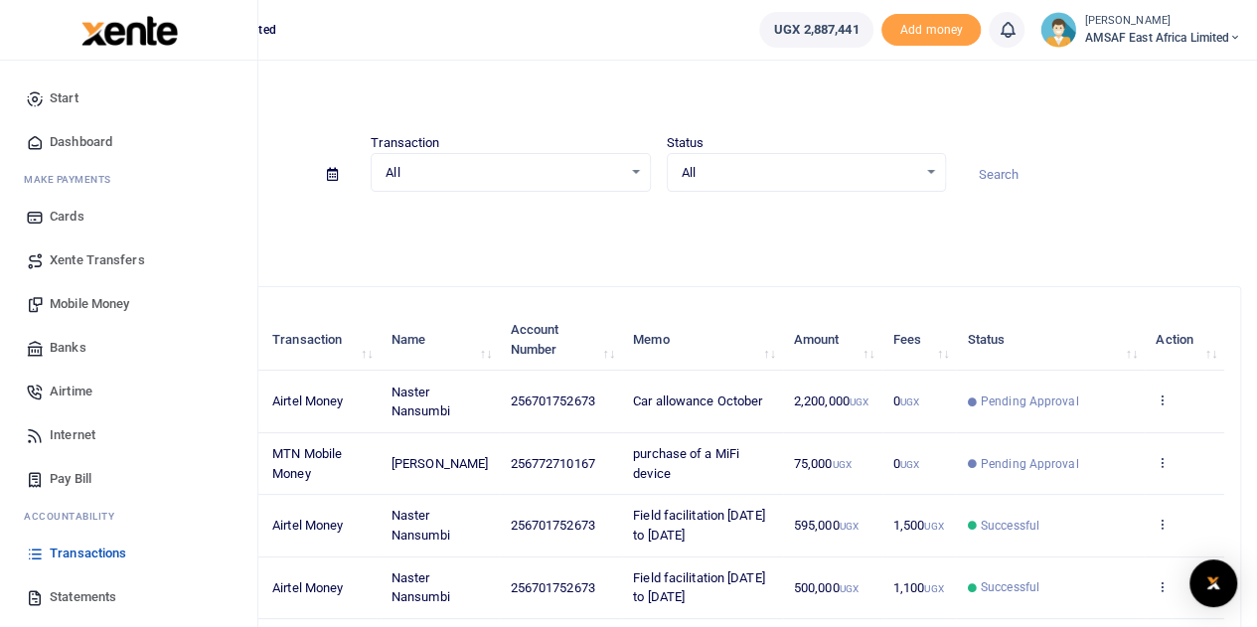
click at [51, 481] on span "Pay Bill" at bounding box center [71, 479] width 42 height 20
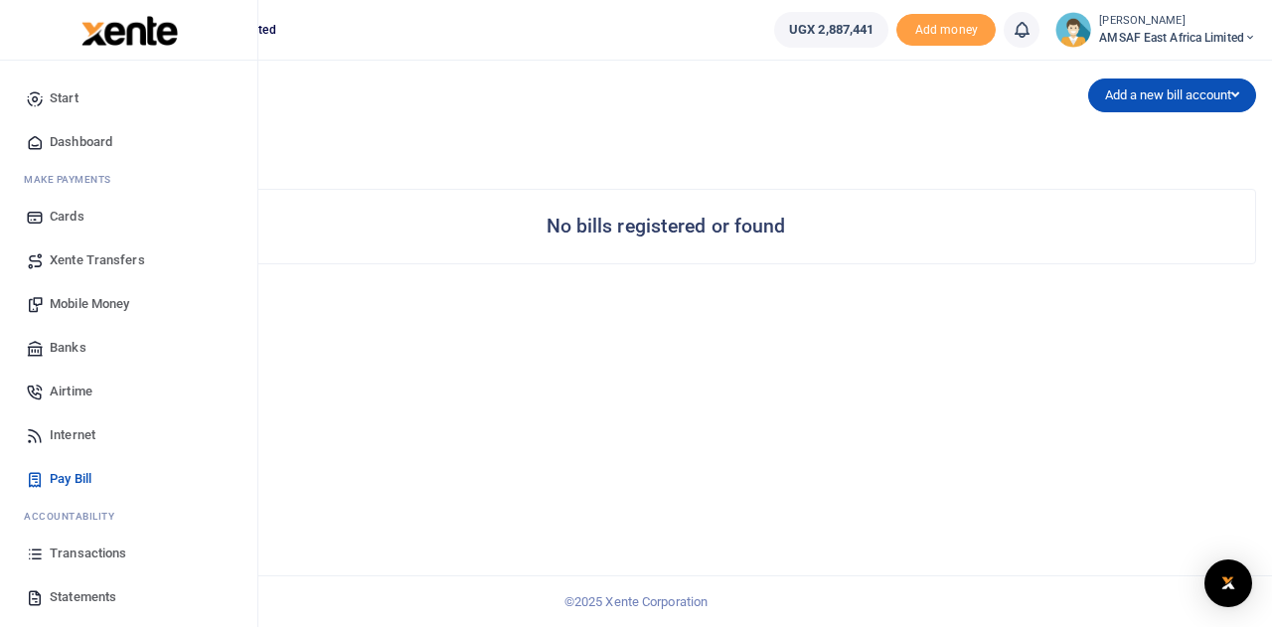
click at [79, 553] on span "Transactions" at bounding box center [88, 553] width 77 height 20
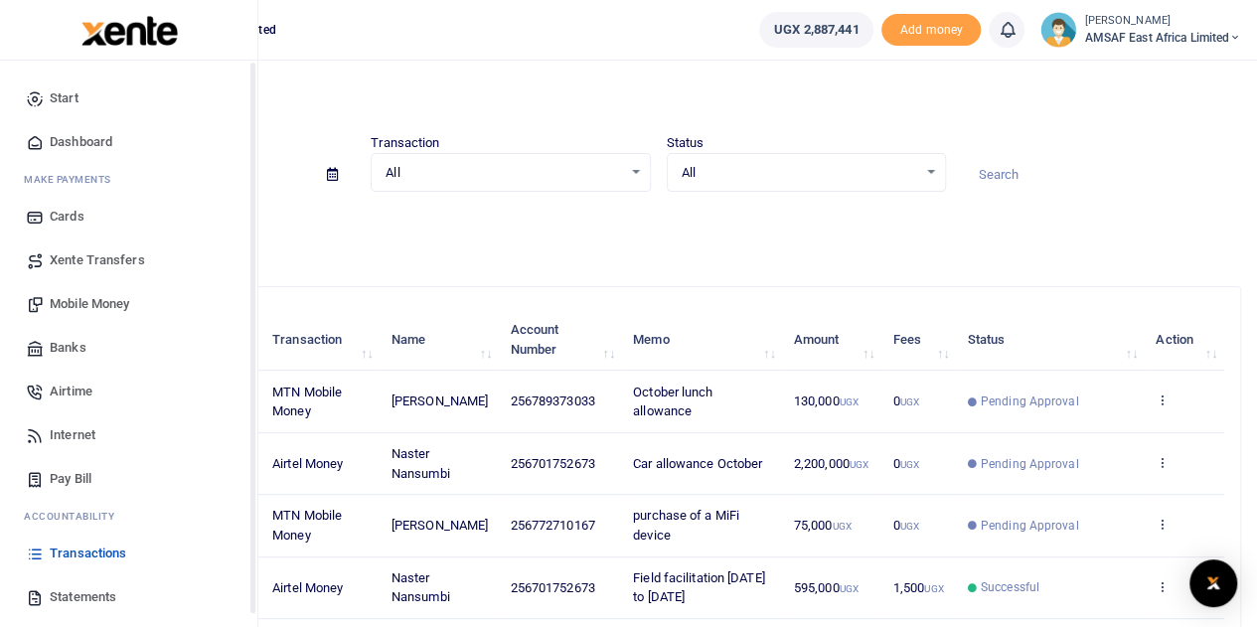
click at [57, 93] on span "Start" at bounding box center [64, 98] width 29 height 20
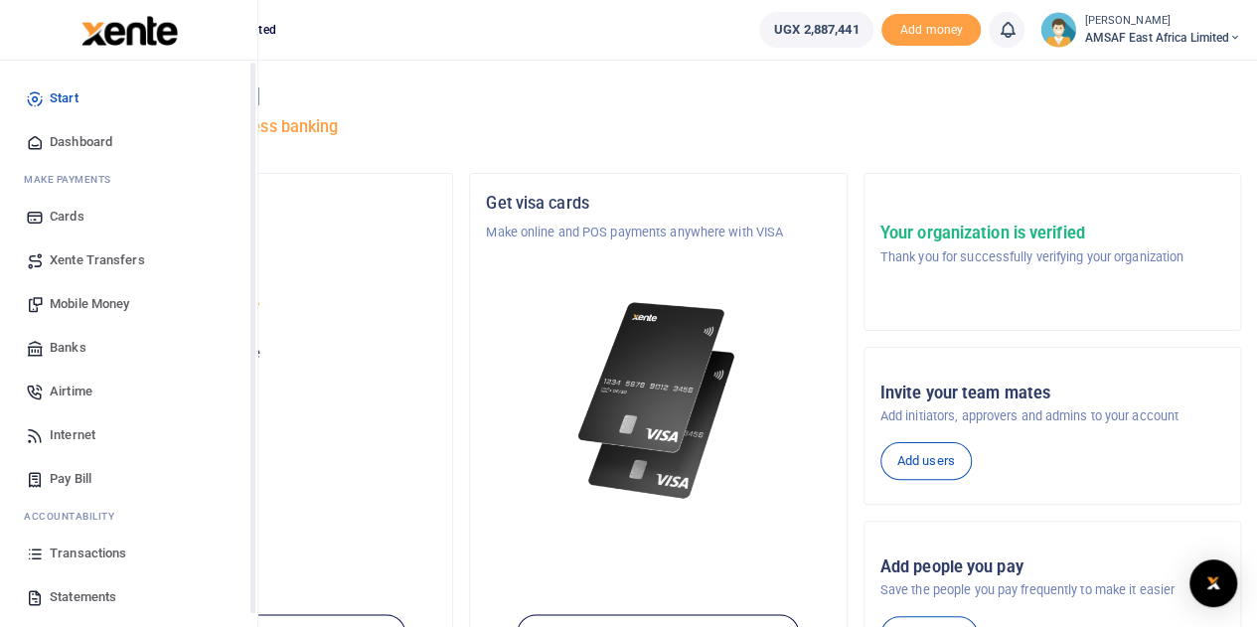
click at [57, 98] on span "Start" at bounding box center [64, 98] width 29 height 20
click at [124, 550] on span "Transactions" at bounding box center [88, 553] width 77 height 20
